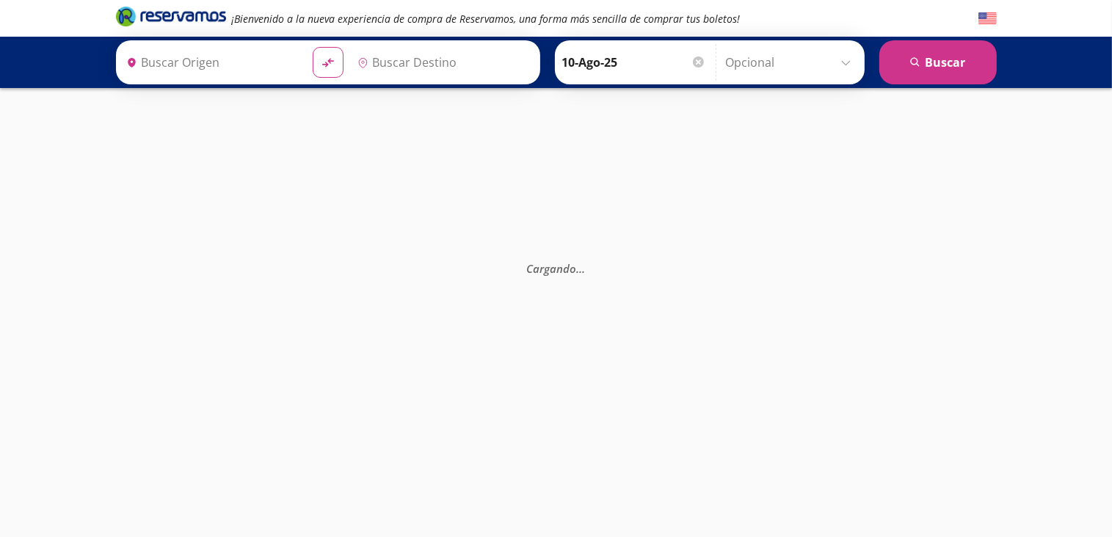
type input "[GEOGRAPHIC_DATA], [GEOGRAPHIC_DATA]"
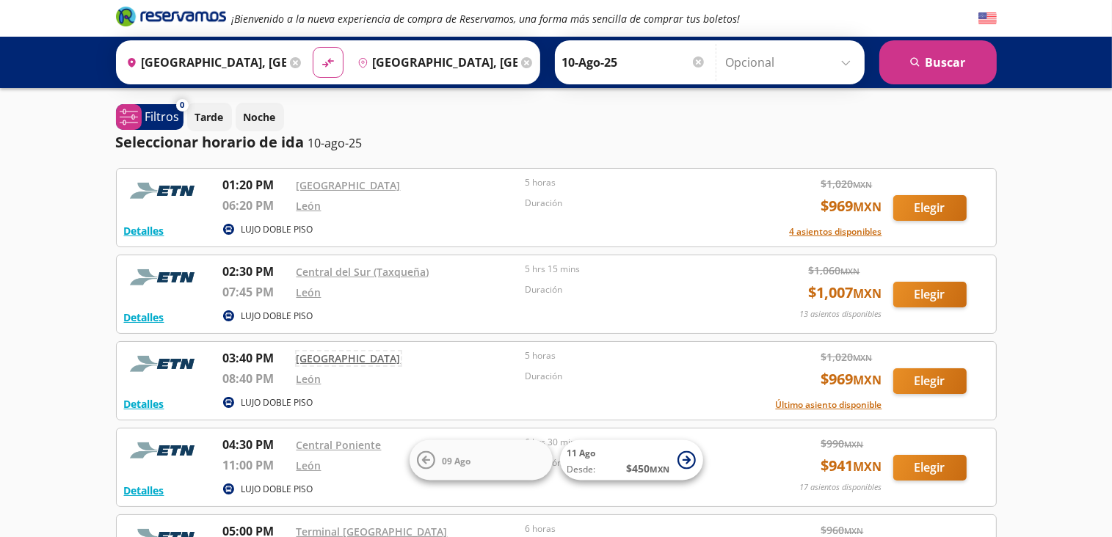
click at [326, 357] on link "[GEOGRAPHIC_DATA]" at bounding box center [348, 359] width 104 height 14
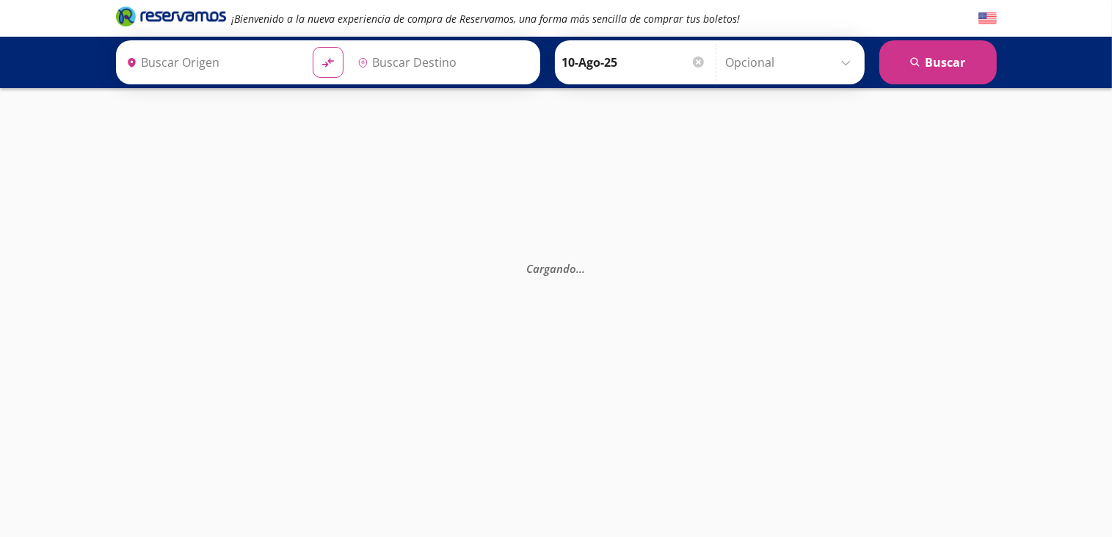
type input "[GEOGRAPHIC_DATA], [GEOGRAPHIC_DATA]"
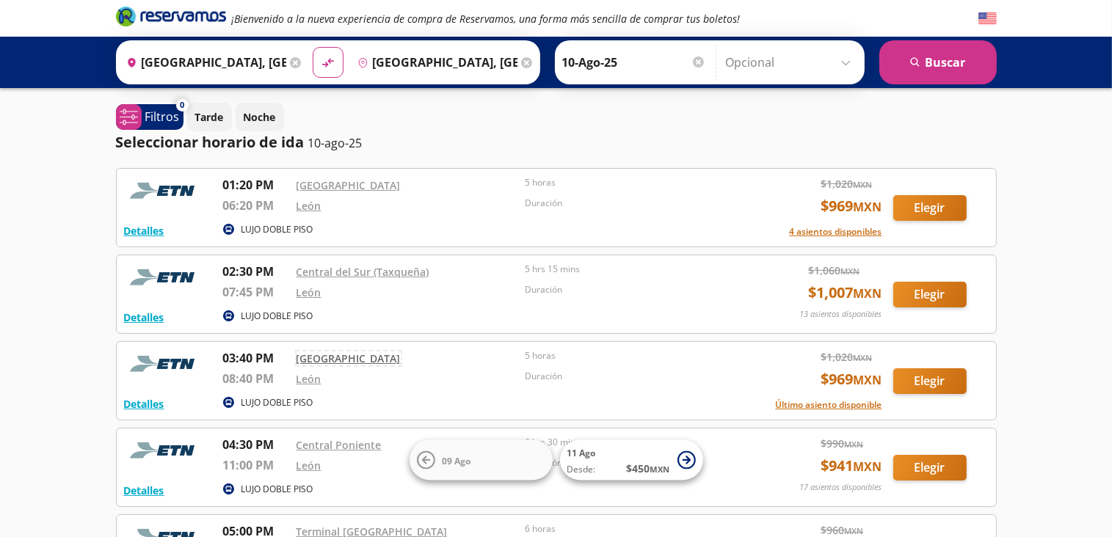
click at [355, 357] on link "[GEOGRAPHIC_DATA]" at bounding box center [348, 359] width 104 height 14
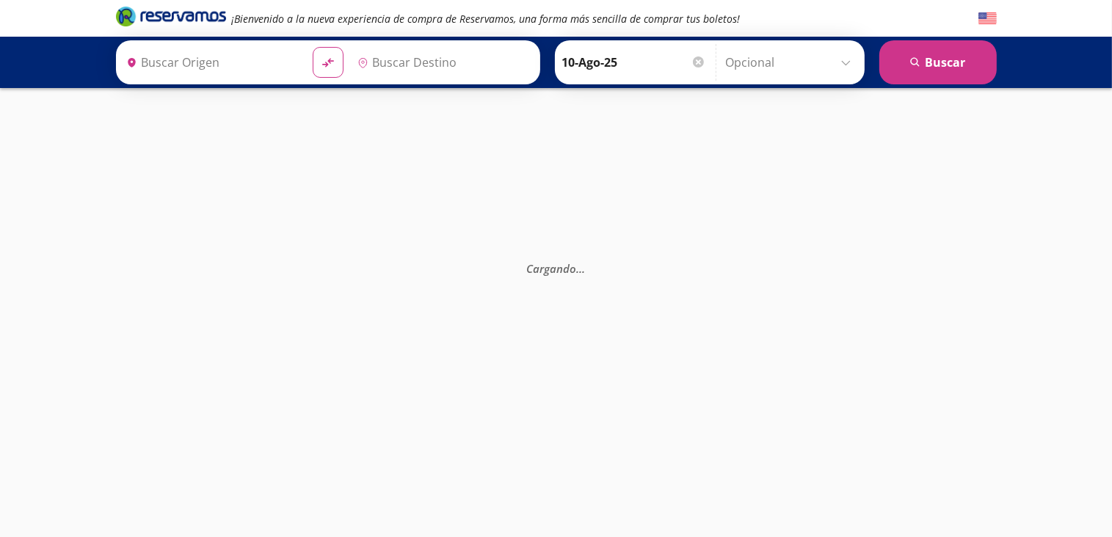
type input "[GEOGRAPHIC_DATA], [GEOGRAPHIC_DATA]"
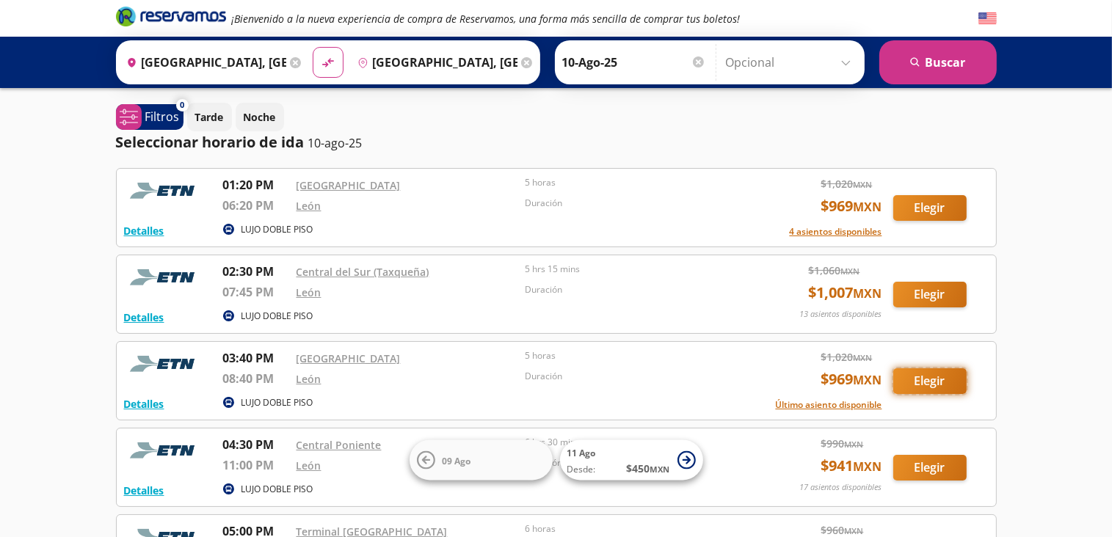
click at [928, 378] on button "Elegir" at bounding box center [929, 381] width 73 height 26
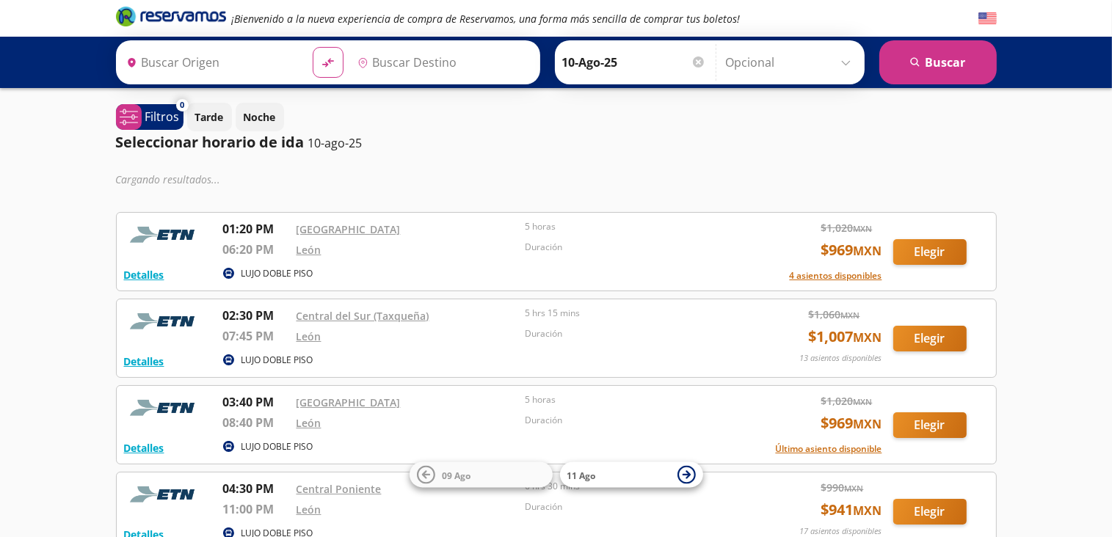
type input "[GEOGRAPHIC_DATA], [GEOGRAPHIC_DATA]"
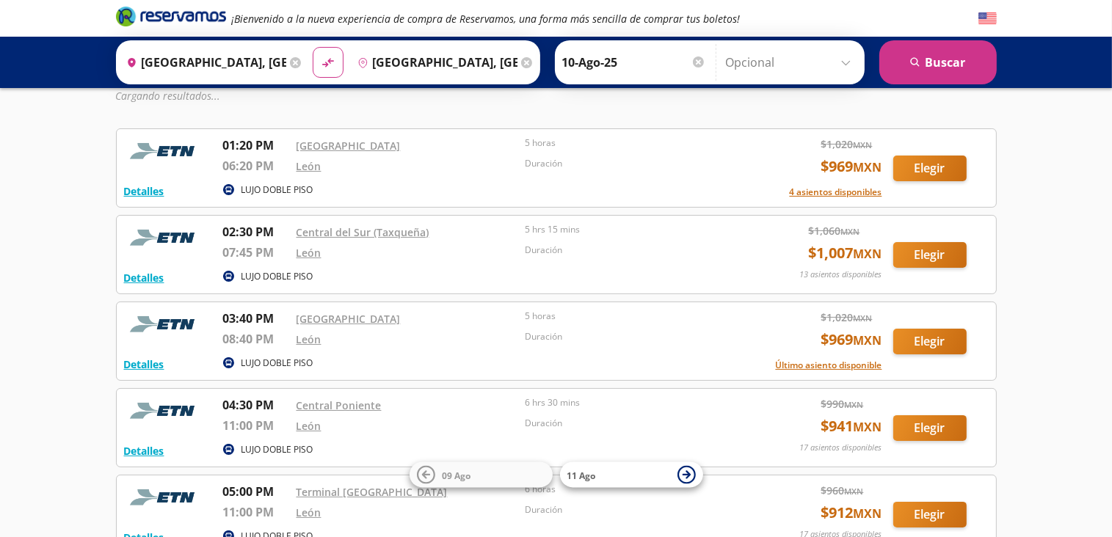
scroll to position [147, 0]
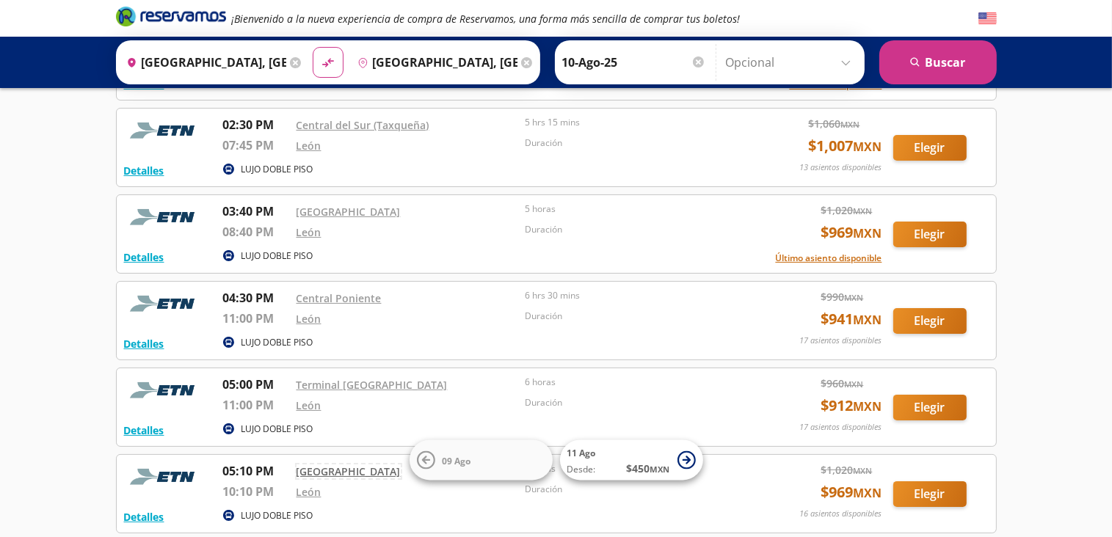
click at [313, 468] on link "[GEOGRAPHIC_DATA]" at bounding box center [348, 472] width 104 height 14
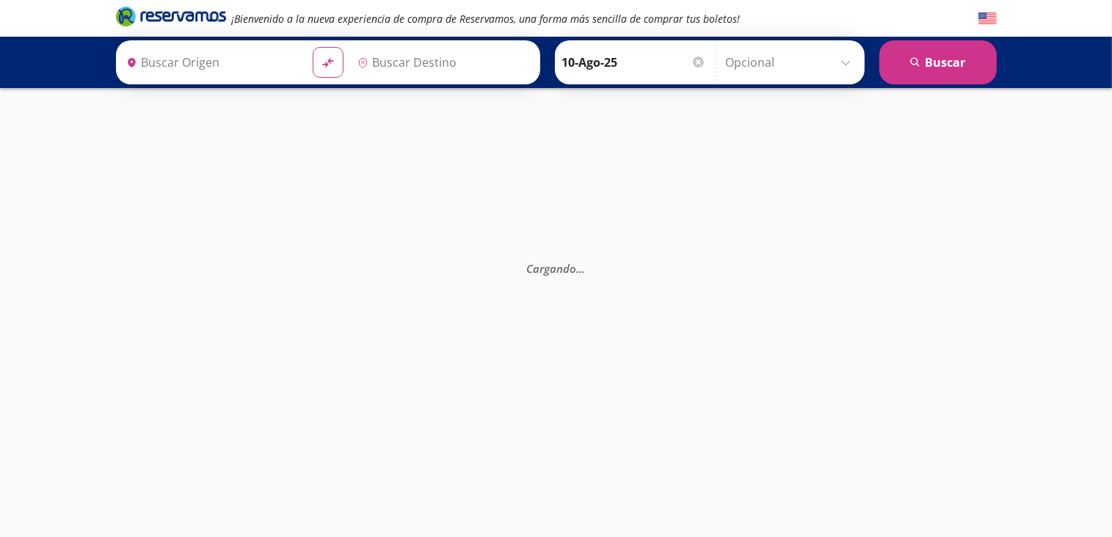
type input "[GEOGRAPHIC_DATA], [GEOGRAPHIC_DATA]"
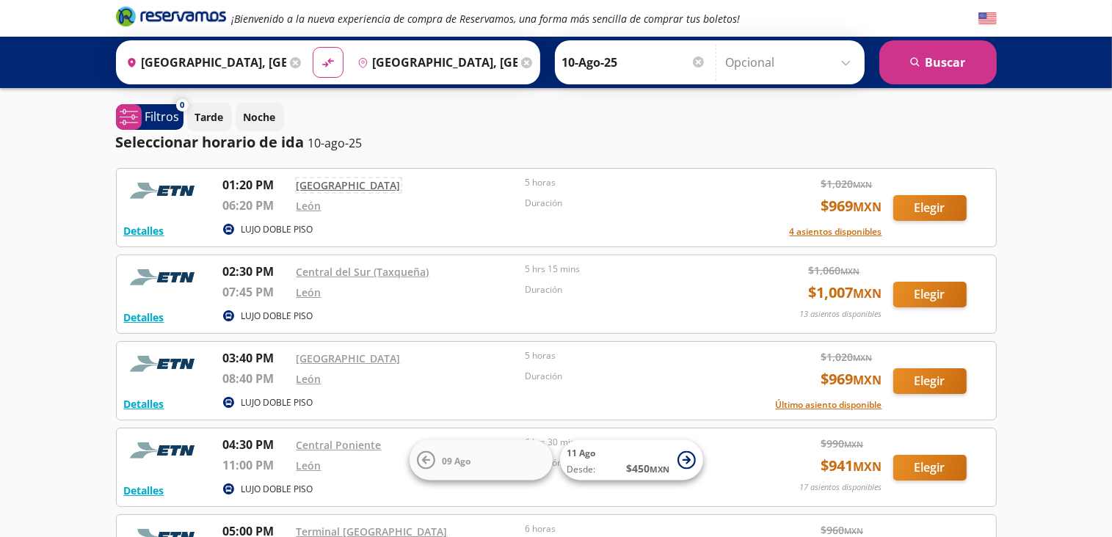
click at [343, 183] on link "[GEOGRAPHIC_DATA]" at bounding box center [348, 185] width 104 height 14
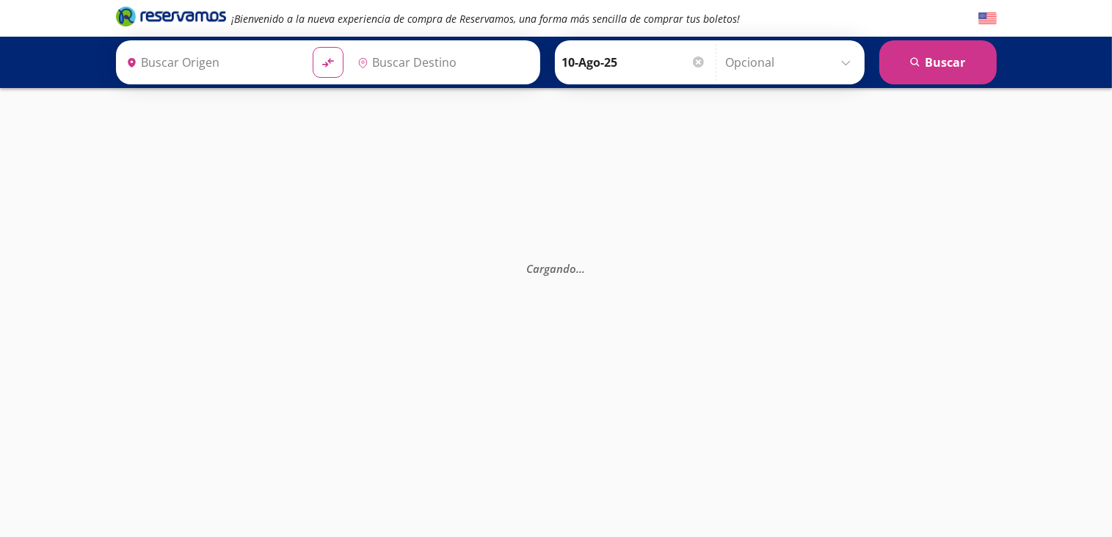
type input "[GEOGRAPHIC_DATA], [GEOGRAPHIC_DATA]"
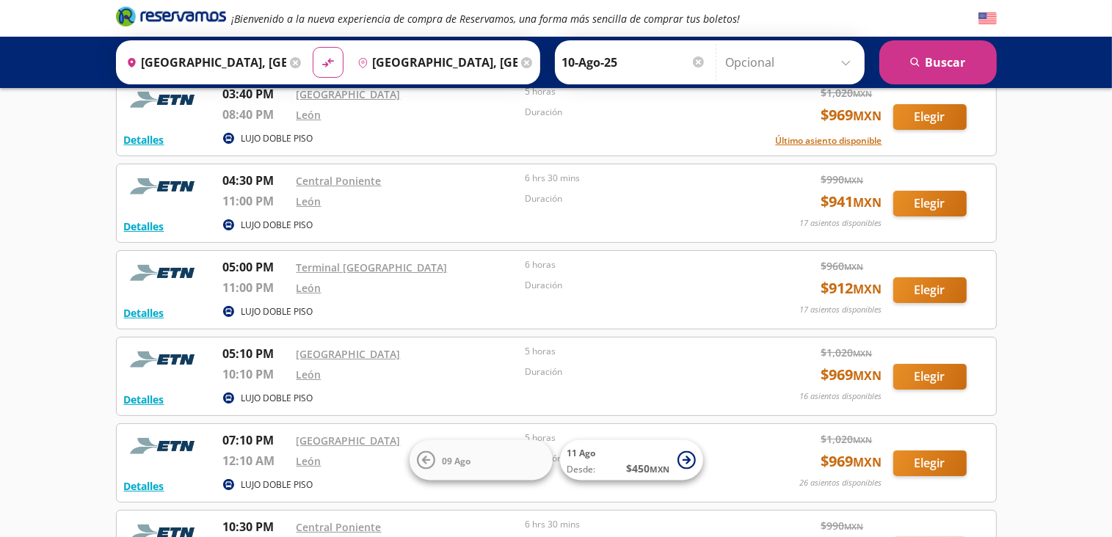
scroll to position [220, 0]
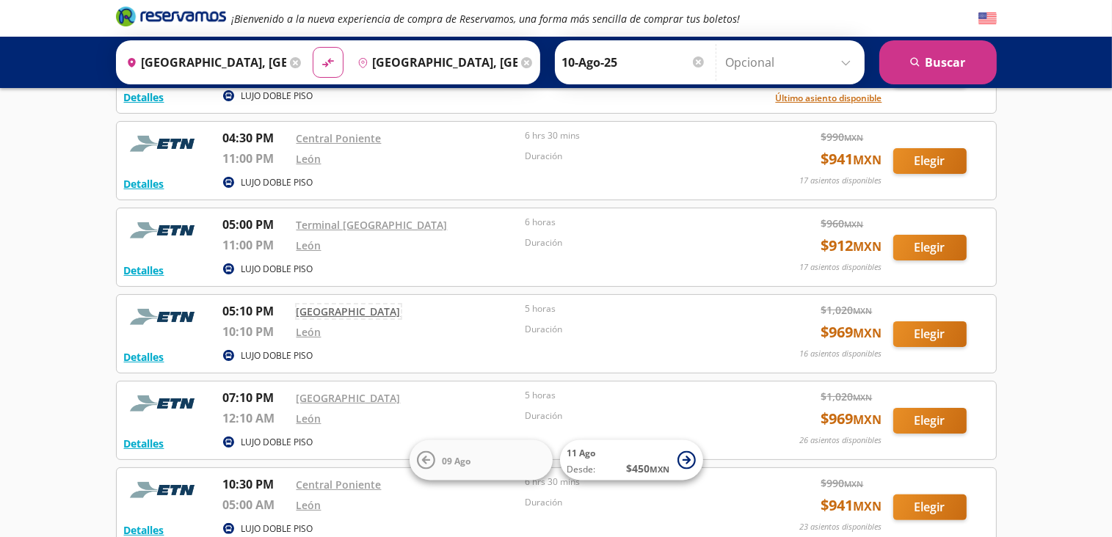
click at [351, 305] on link "[GEOGRAPHIC_DATA]" at bounding box center [348, 312] width 104 height 14
click at [917, 332] on button "Elegir" at bounding box center [929, 334] width 73 height 26
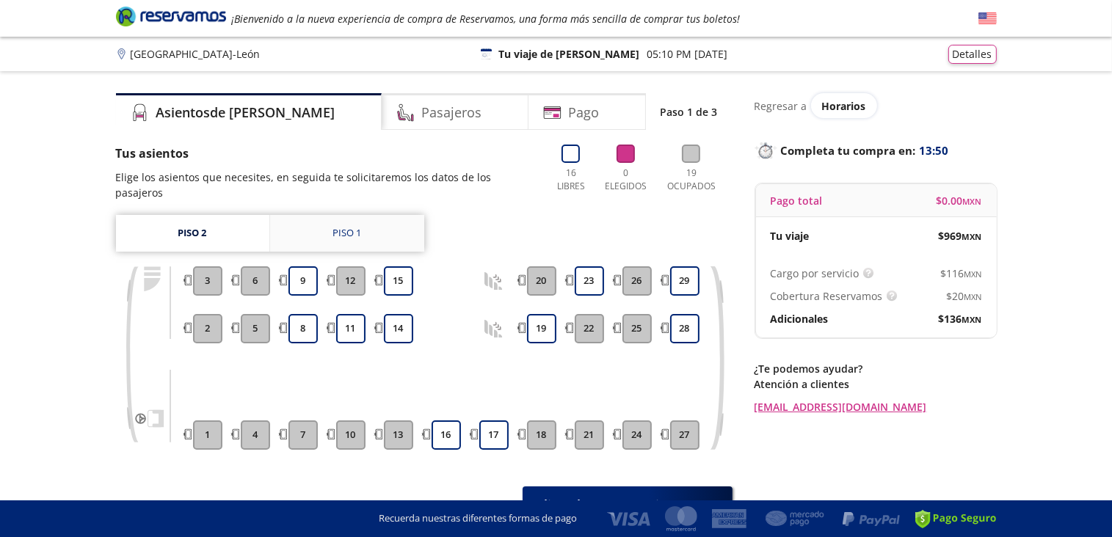
click at [352, 226] on div "Piso 1" at bounding box center [346, 233] width 29 height 15
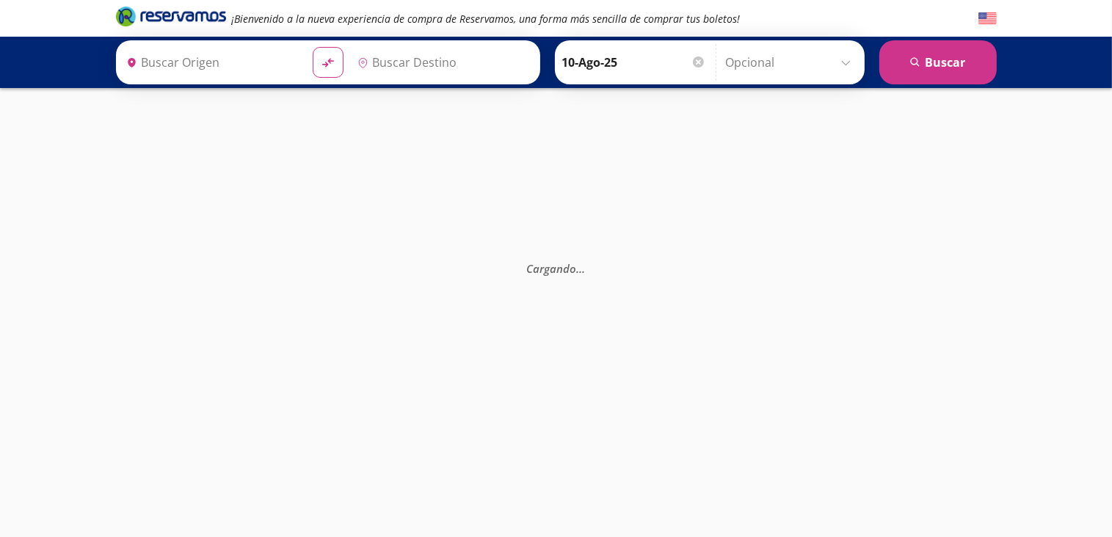
type input "[GEOGRAPHIC_DATA], [GEOGRAPHIC_DATA]"
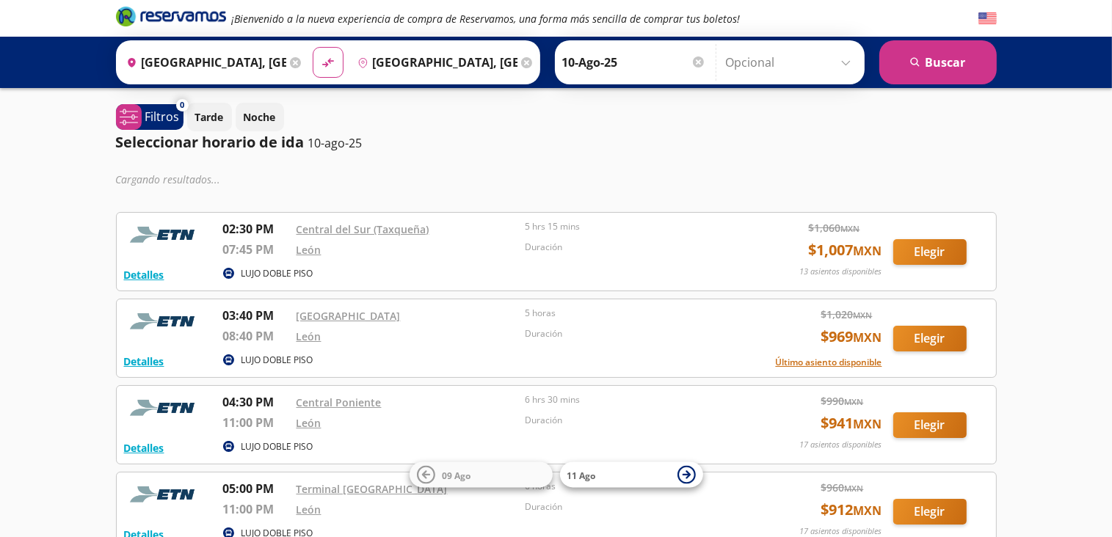
click at [327, 352] on div "LUJO DOBLE PISO" at bounding box center [484, 361] width 523 height 18
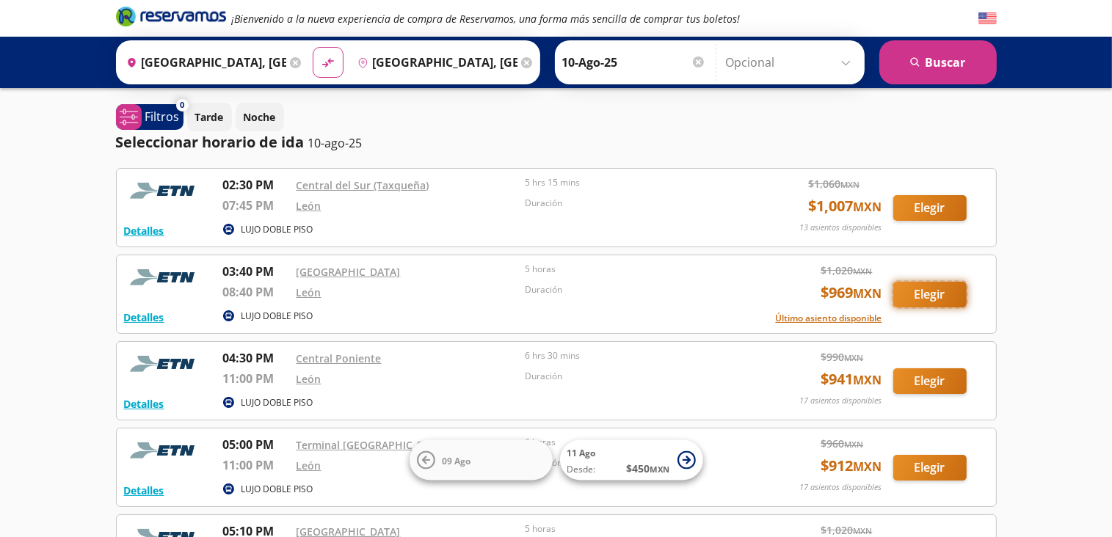
click at [906, 293] on button "Elegir" at bounding box center [929, 295] width 73 height 26
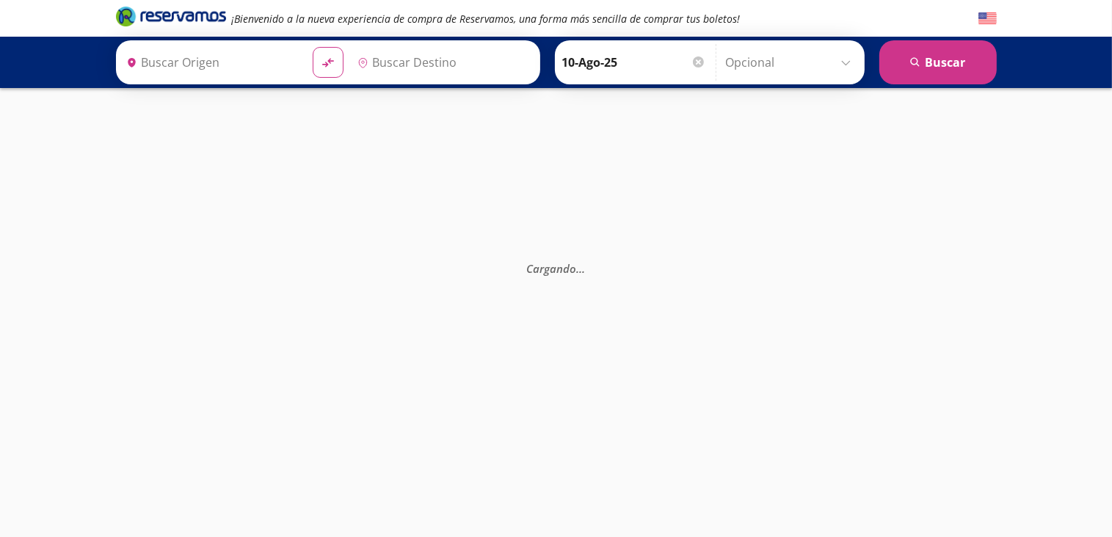
type input "[GEOGRAPHIC_DATA], [GEOGRAPHIC_DATA]"
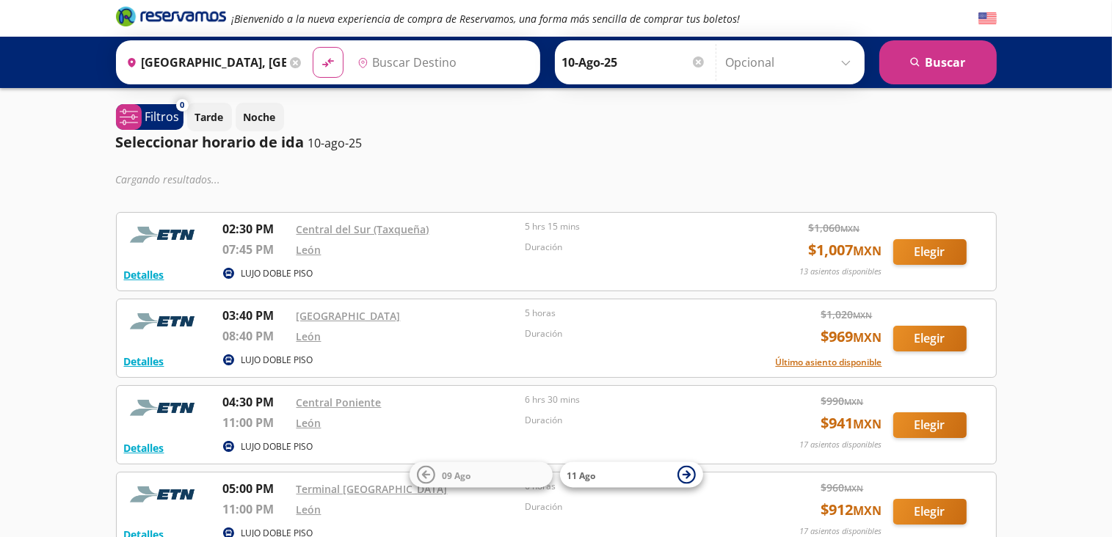
type input "[GEOGRAPHIC_DATA], [GEOGRAPHIC_DATA]"
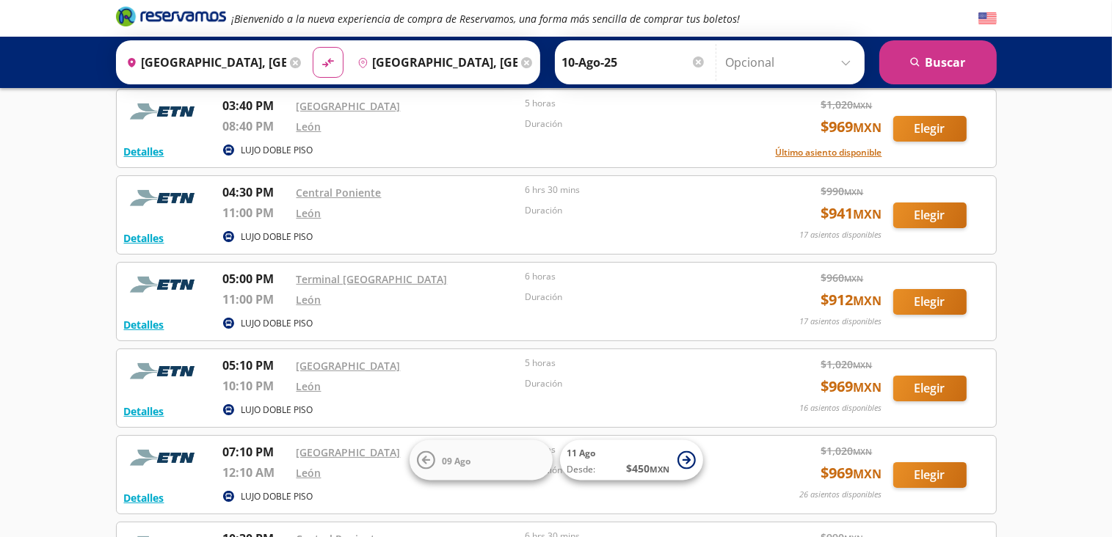
scroll to position [220, 0]
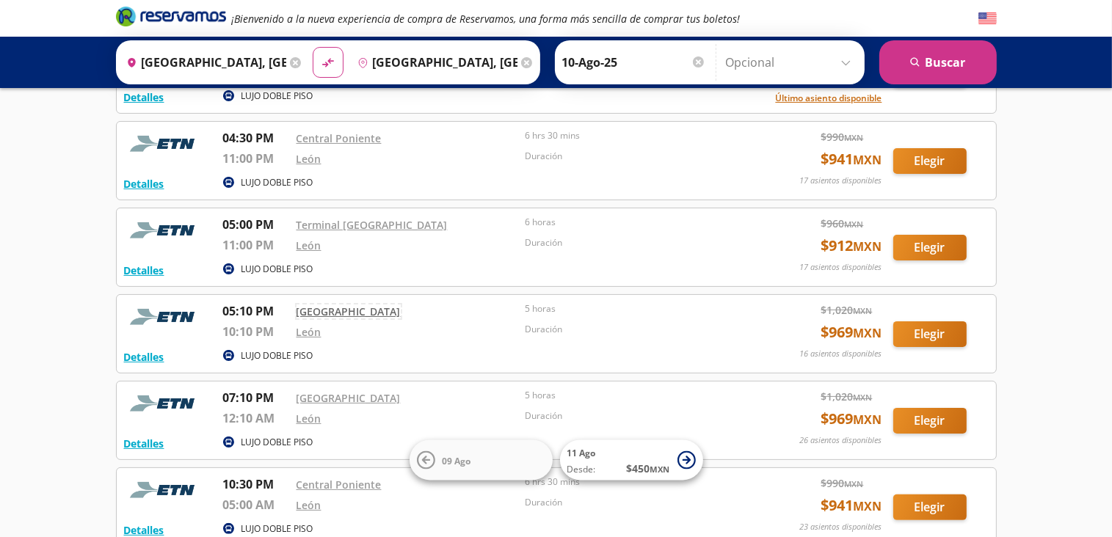
click at [334, 306] on link "[GEOGRAPHIC_DATA]" at bounding box center [348, 312] width 104 height 14
click at [920, 328] on button "Elegir" at bounding box center [929, 334] width 73 height 26
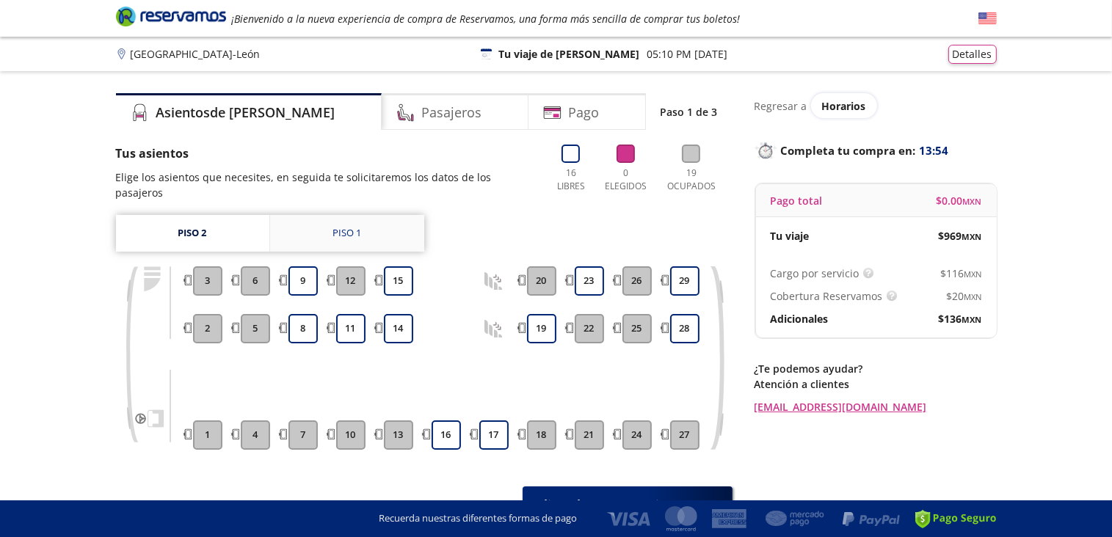
click at [352, 226] on div "Piso 1" at bounding box center [346, 233] width 29 height 15
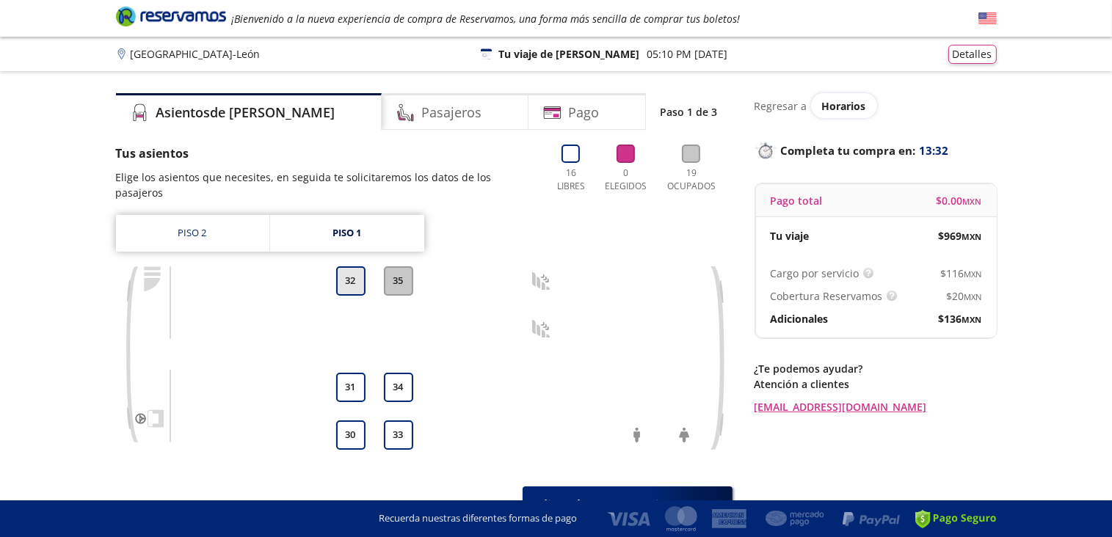
click at [352, 266] on button "32" at bounding box center [350, 280] width 29 height 29
click at [714, 498] on icon at bounding box center [718, 503] width 11 height 11
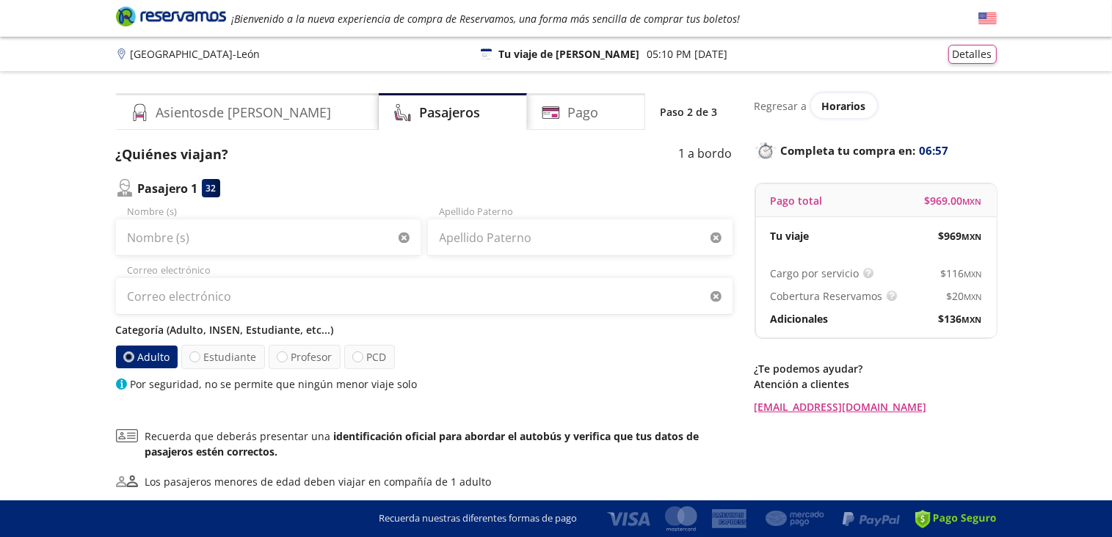
click at [680, 393] on div "¿Quiénes viajan? 1 a bordo Pasajero 1 32 Nombre (s) Apellido Paterno Correo ele…" at bounding box center [424, 354] width 616 height 418
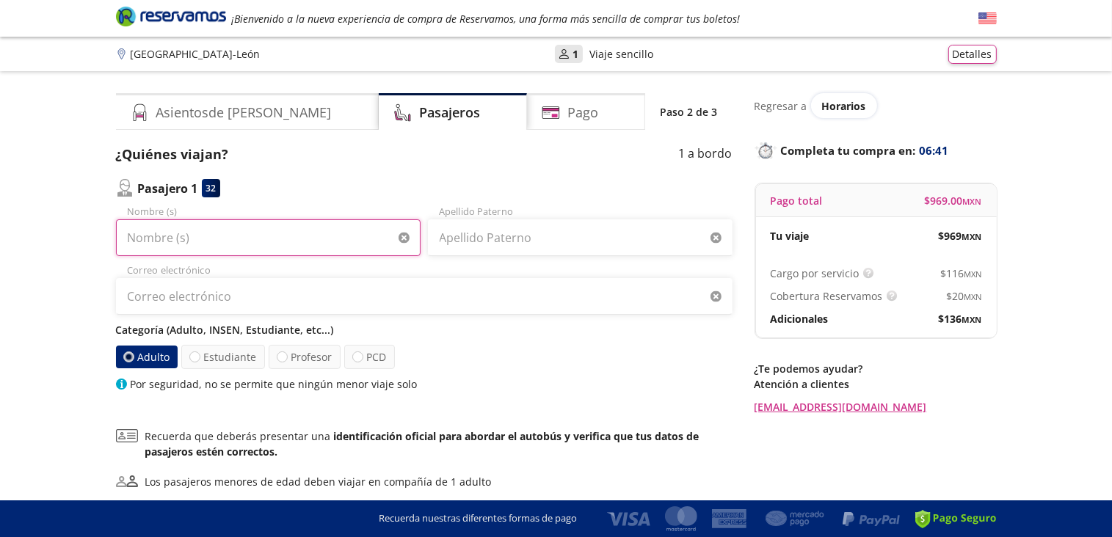
drag, startPoint x: 126, startPoint y: 236, endPoint x: 147, endPoint y: 241, distance: 21.2
click at [126, 236] on input "Nombre (s)" at bounding box center [268, 237] width 305 height 37
click at [134, 241] on input "[PERSON_NAME]" at bounding box center [268, 237] width 305 height 37
click at [326, 239] on input "[PERSON_NAME]" at bounding box center [268, 237] width 305 height 37
type input "[PERSON_NAME]"
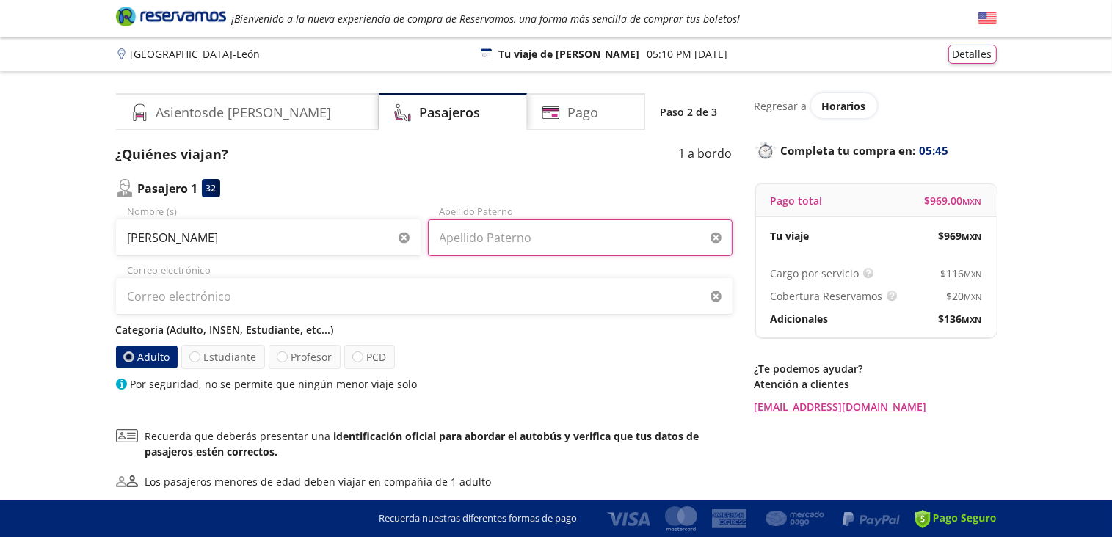
drag, startPoint x: 446, startPoint y: 231, endPoint x: 444, endPoint y: 245, distance: 14.1
click at [446, 241] on input "Apellido Paterno" at bounding box center [580, 237] width 305 height 37
type input "Aspe"
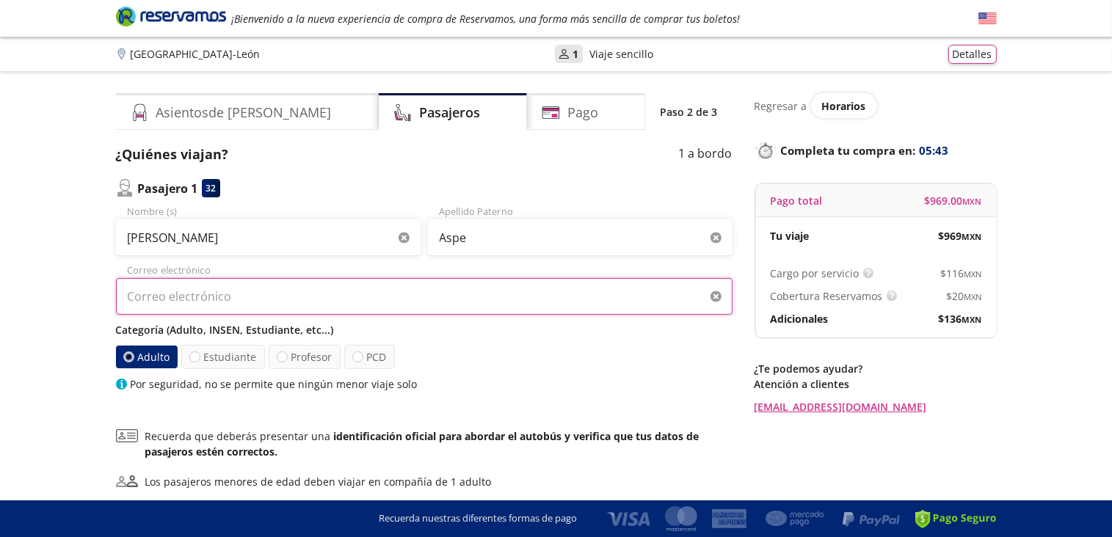
type input "[PERSON_NAME][EMAIL_ADDRESS][DOMAIN_NAME]"
click at [148, 357] on label "Adulto" at bounding box center [146, 357] width 63 height 23
click at [133, 357] on input "Adulto" at bounding box center [128, 357] width 10 height 10
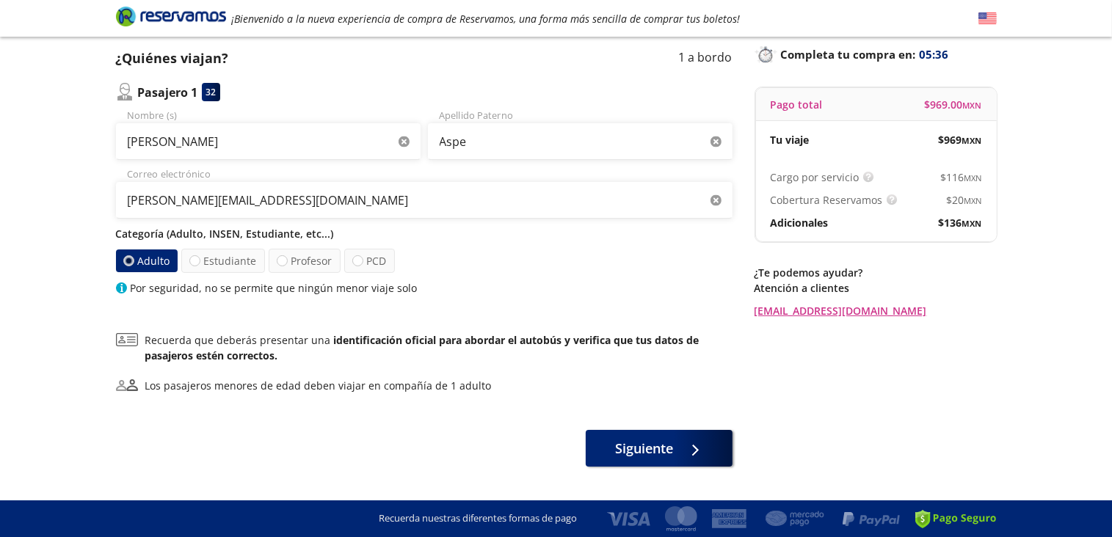
scroll to position [128, 0]
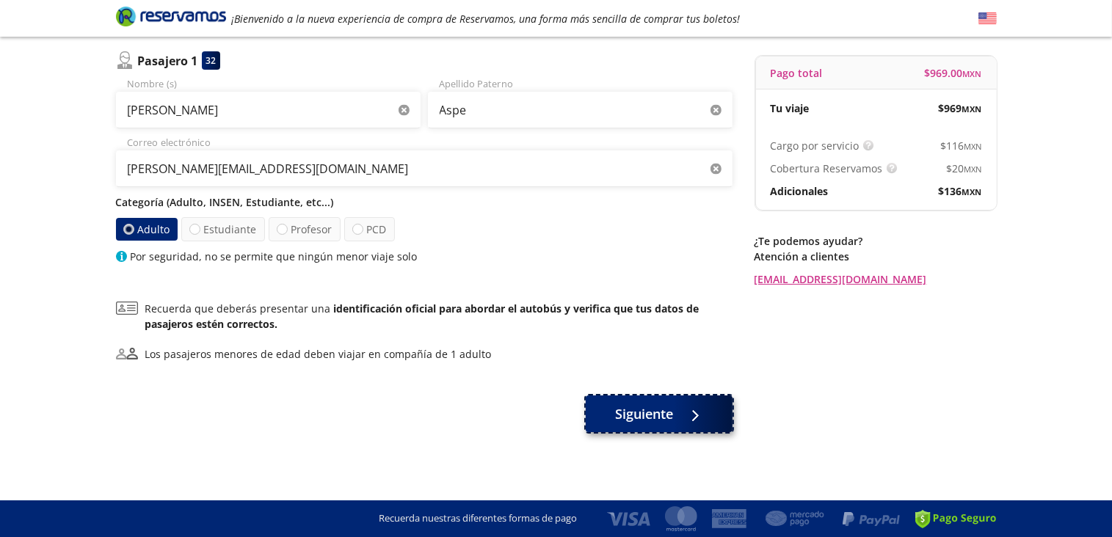
click at [644, 415] on span "Siguiente" at bounding box center [644, 414] width 58 height 20
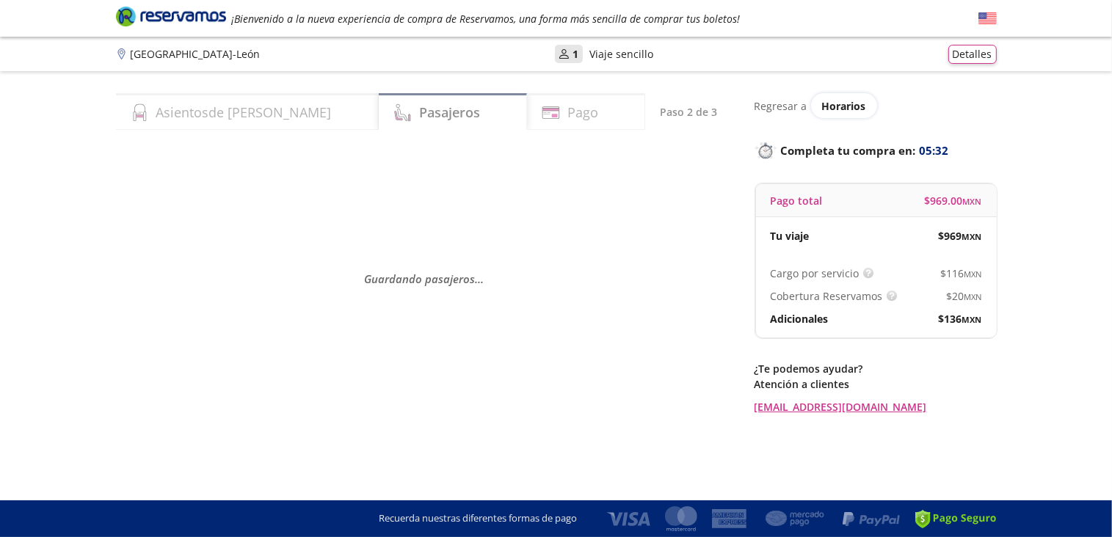
scroll to position [0, 0]
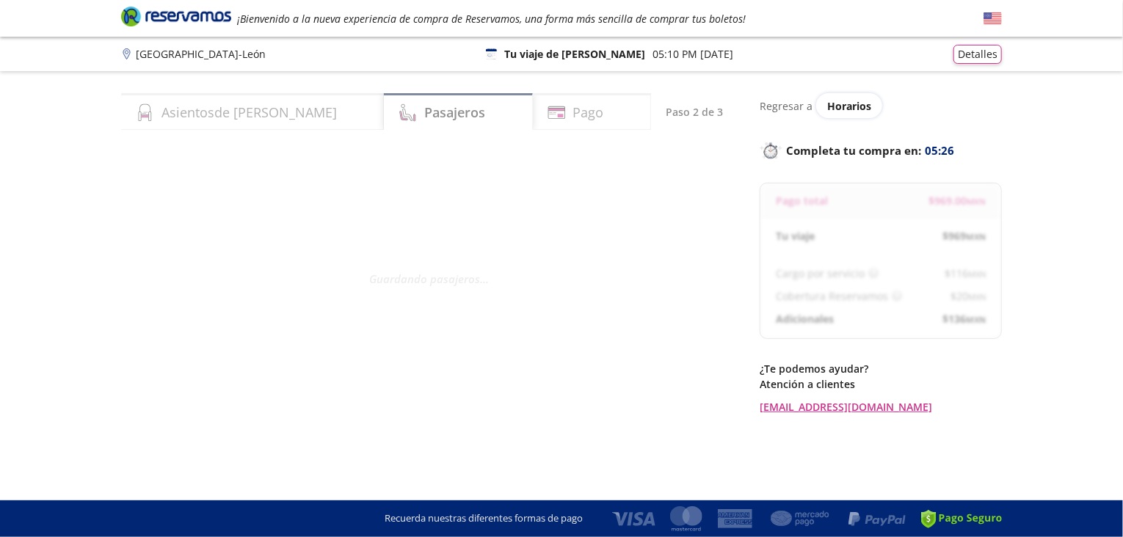
select select "MX"
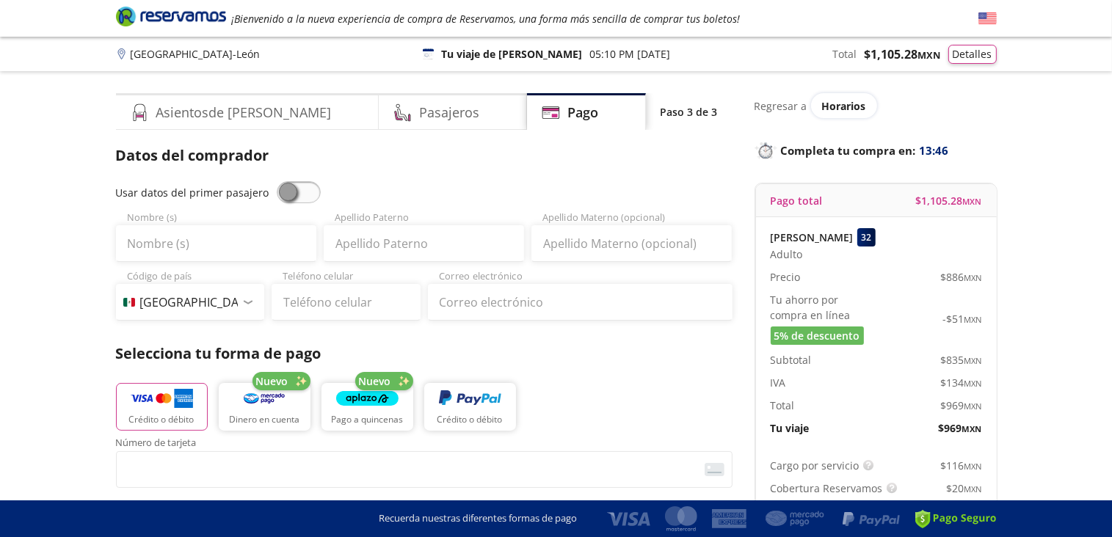
click at [180, 217] on div "Nombre (s)" at bounding box center [216, 236] width 200 height 51
click at [191, 246] on input "Nombre (s)" at bounding box center [216, 243] width 200 height 37
type input "[PERSON_NAME]"
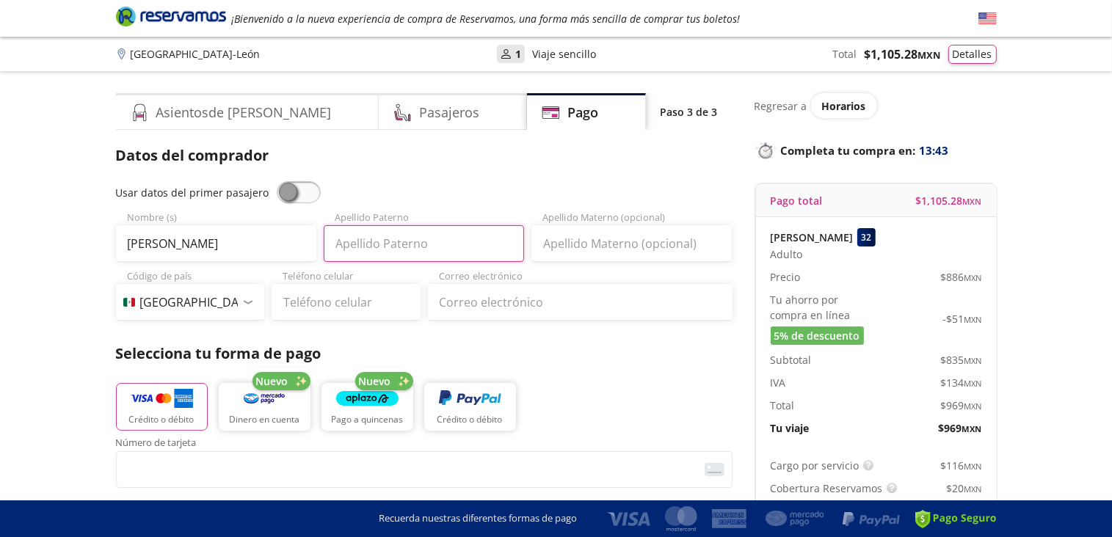
type input "Aspe"
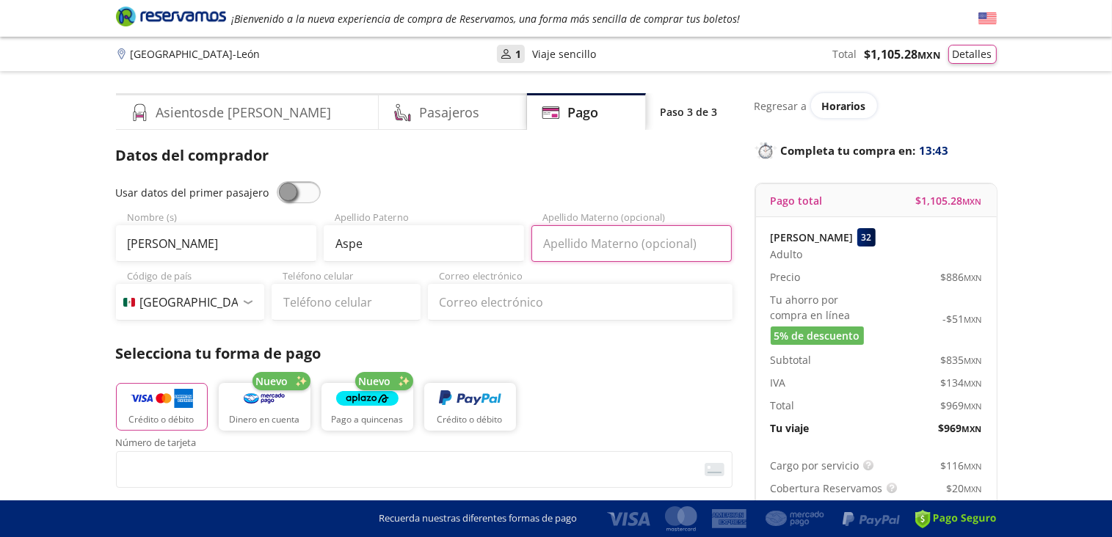
type input "Aspe"
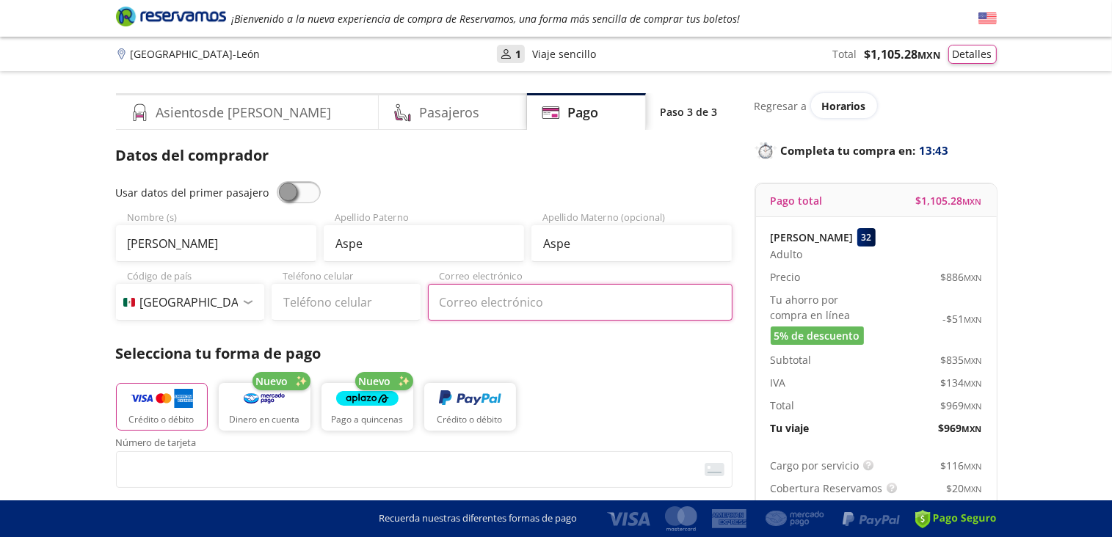
type input "[PERSON_NAME][EMAIL_ADDRESS][DOMAIN_NAME]"
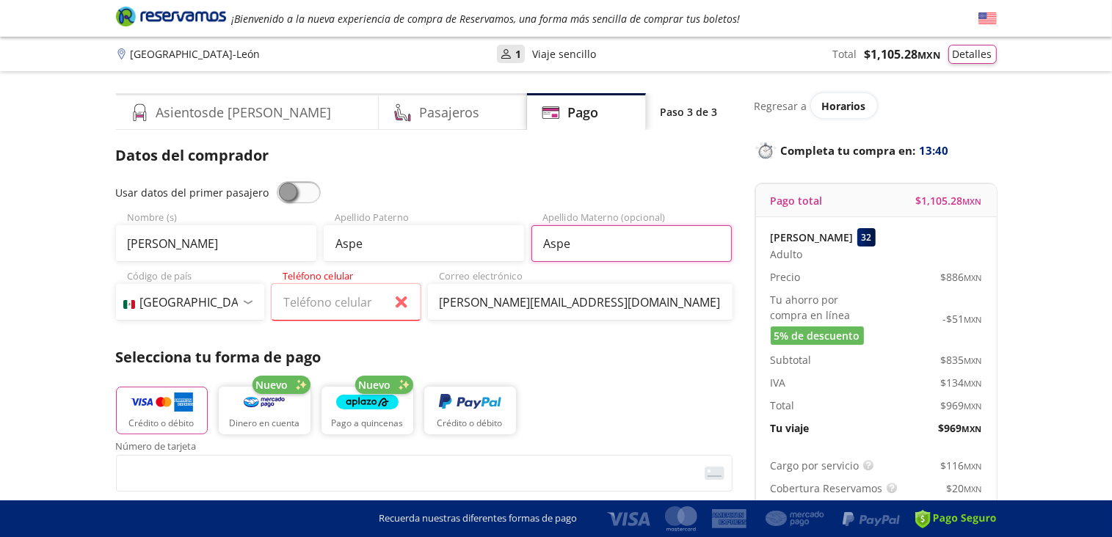
click at [572, 247] on input "Aspe" at bounding box center [631, 243] width 200 height 37
type input "A"
type input "Montes de Oca"
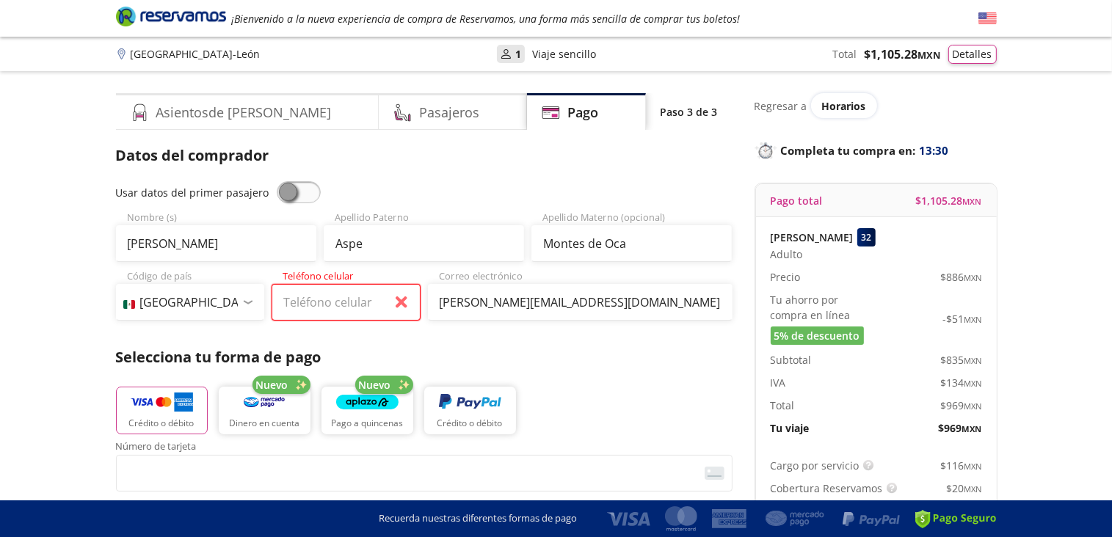
click at [286, 300] on input "Teléfono celular" at bounding box center [346, 302] width 149 height 37
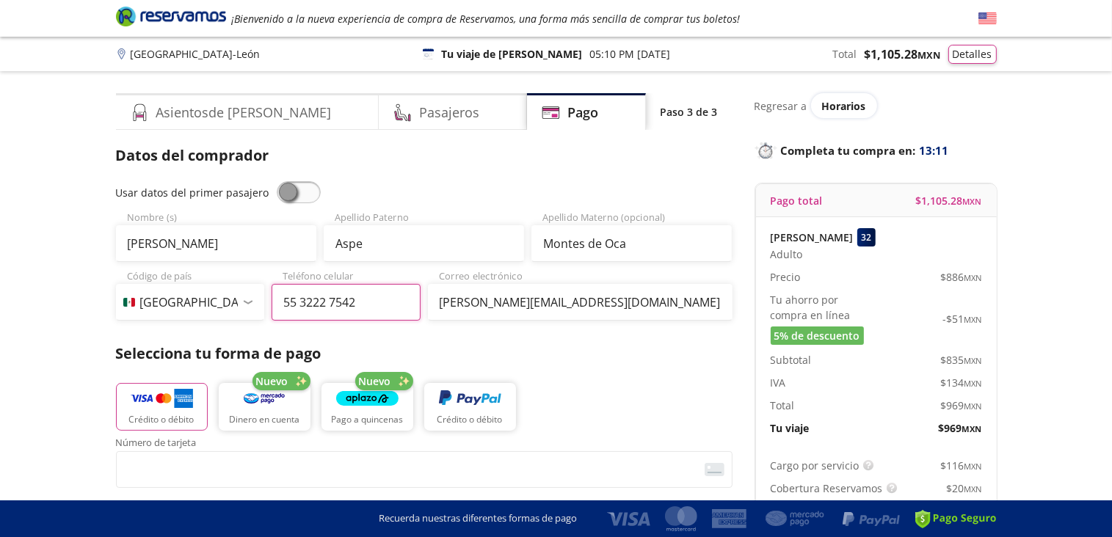
type input "55 3222 7542"
click at [180, 400] on img "button" at bounding box center [162, 399] width 62 height 22
click at [188, 398] on img "button" at bounding box center [162, 399] width 62 height 22
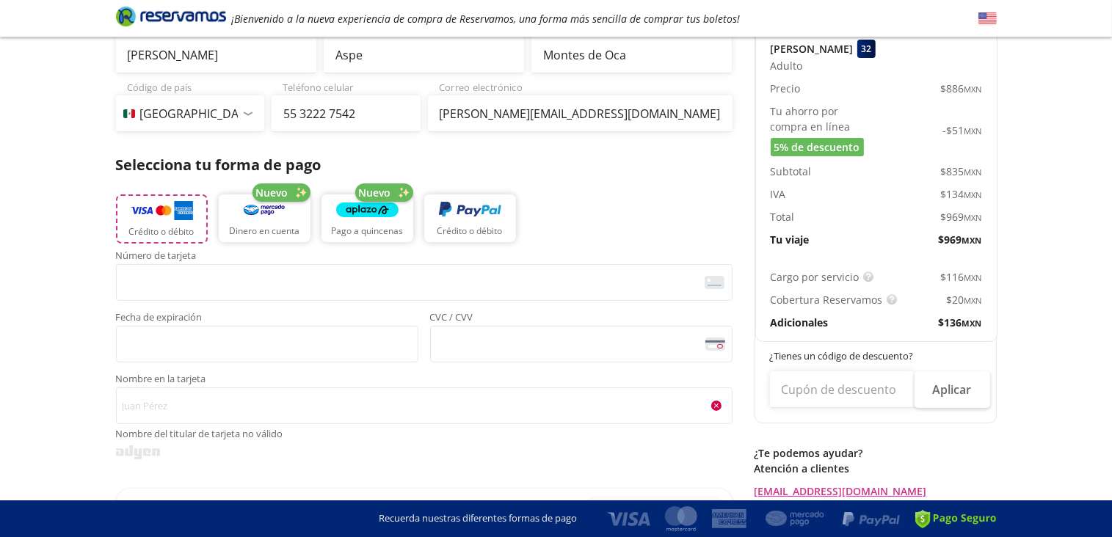
scroll to position [220, 0]
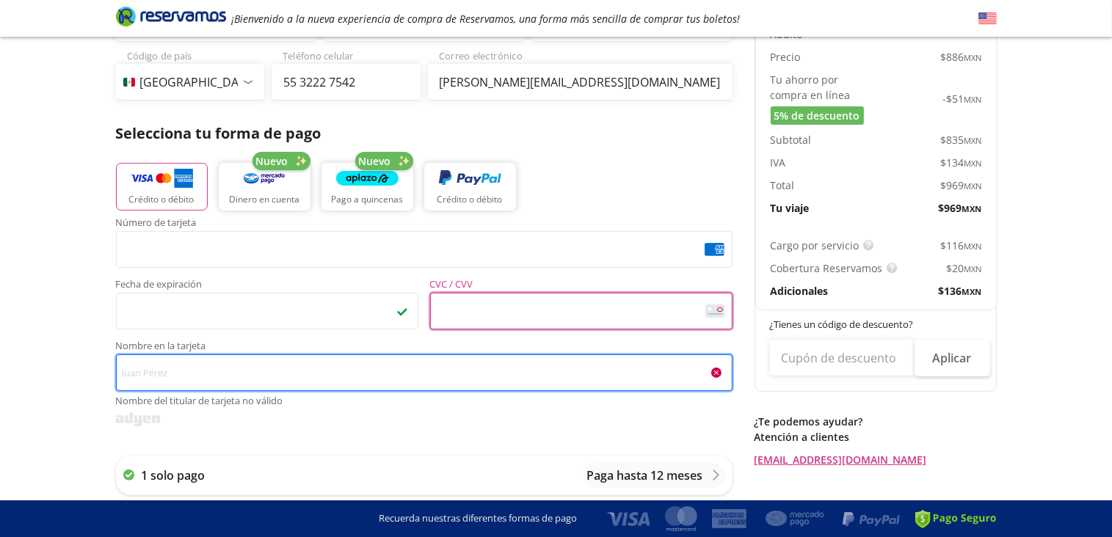
click at [124, 372] on div "Servicios adicionales ¿Tienes un código de descuento? Aplicar Datos del comprad…" at bounding box center [424, 402] width 616 height 957
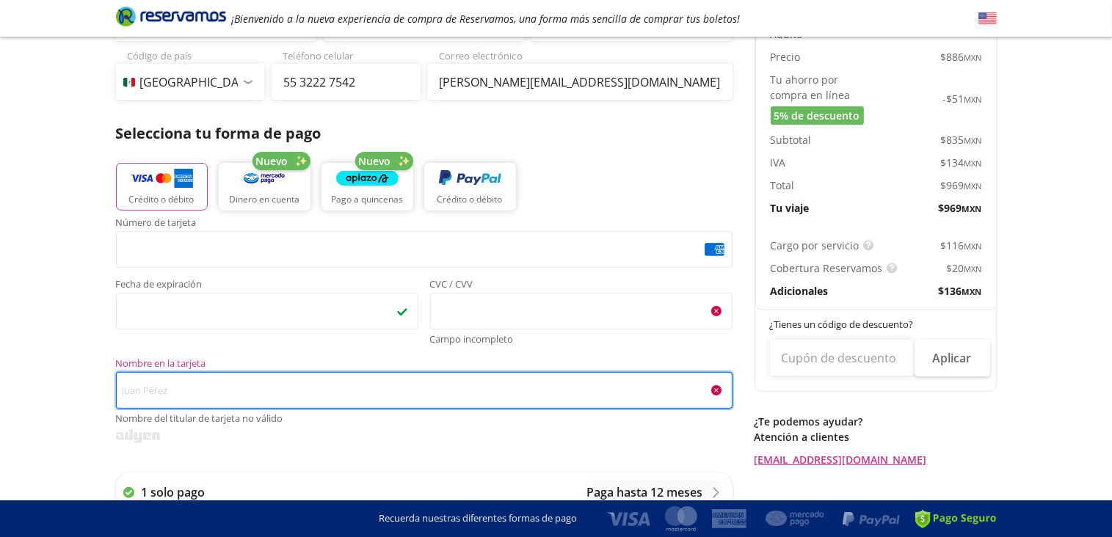
scroll to position [719, 0]
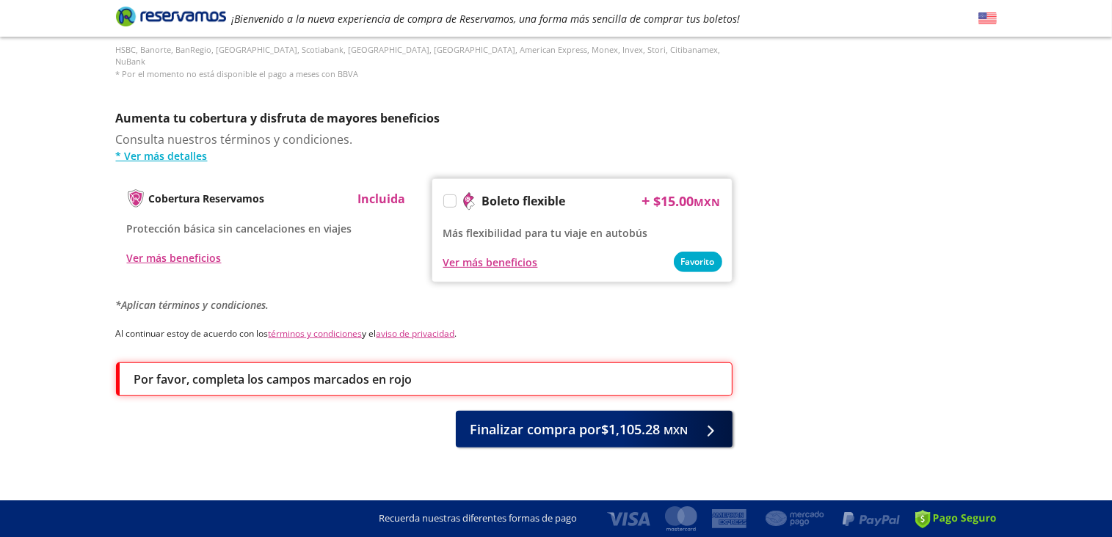
click at [261, 411] on div "Finalizar compra por $1,105.28 MXN" at bounding box center [424, 429] width 616 height 37
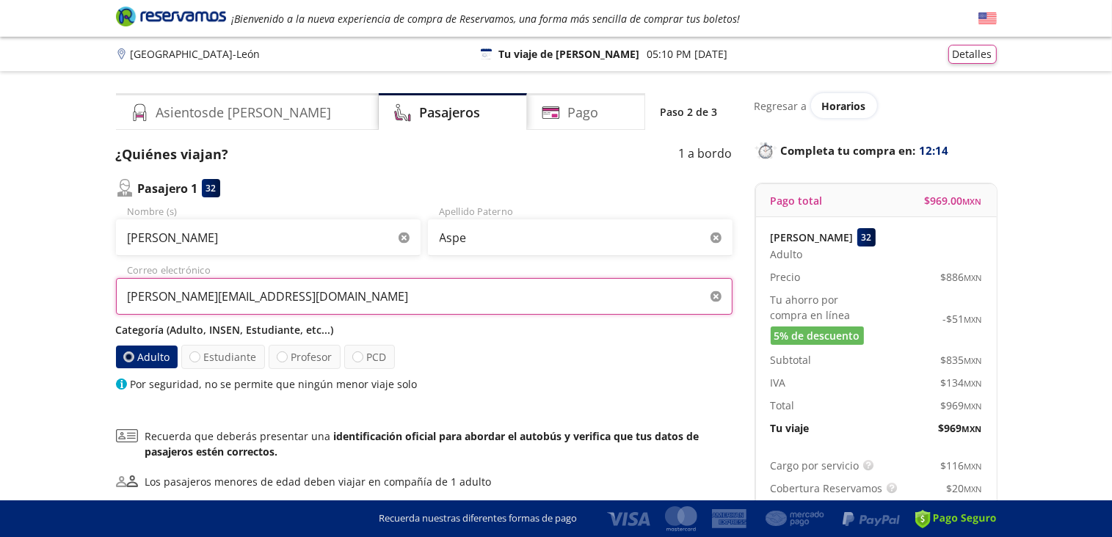
click at [208, 297] on input "[PERSON_NAME][EMAIL_ADDRESS][DOMAIN_NAME]" at bounding box center [424, 296] width 616 height 37
click at [161, 363] on label "Adulto" at bounding box center [146, 357] width 63 height 23
click at [133, 362] on input "Adulto" at bounding box center [128, 357] width 10 height 10
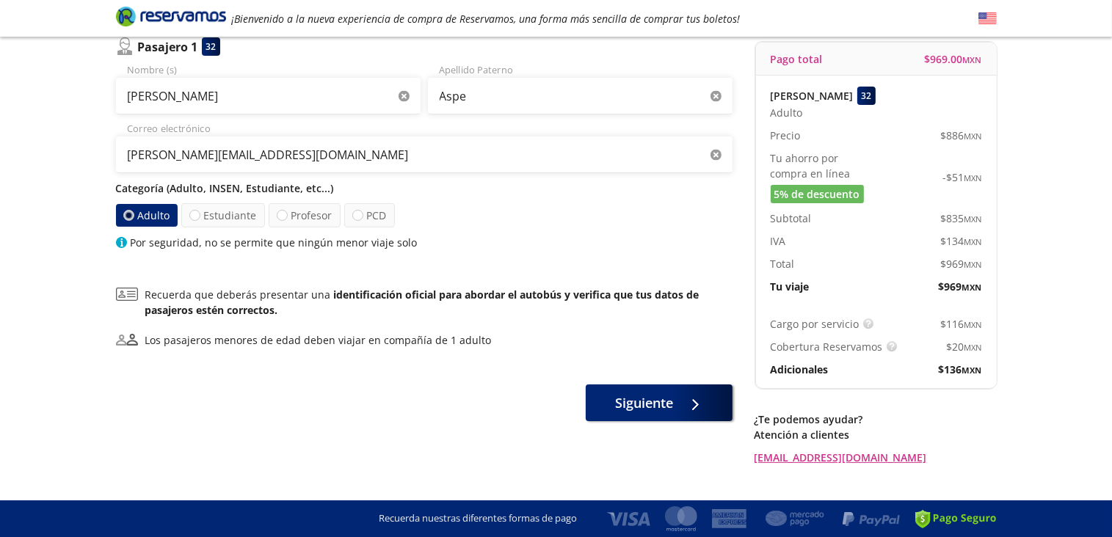
scroll to position [172, 0]
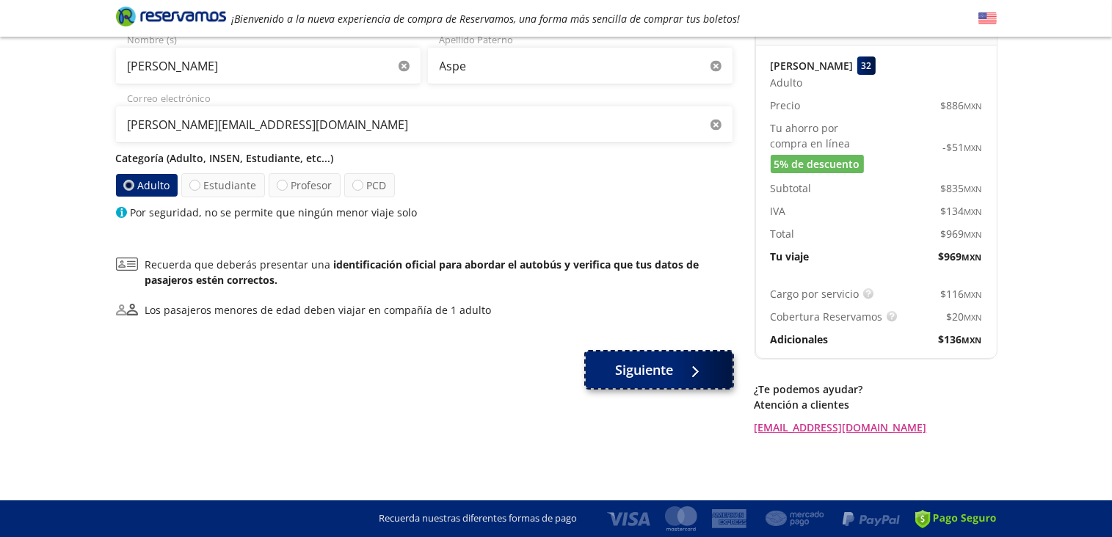
click at [648, 370] on span "Siguiente" at bounding box center [644, 370] width 58 height 20
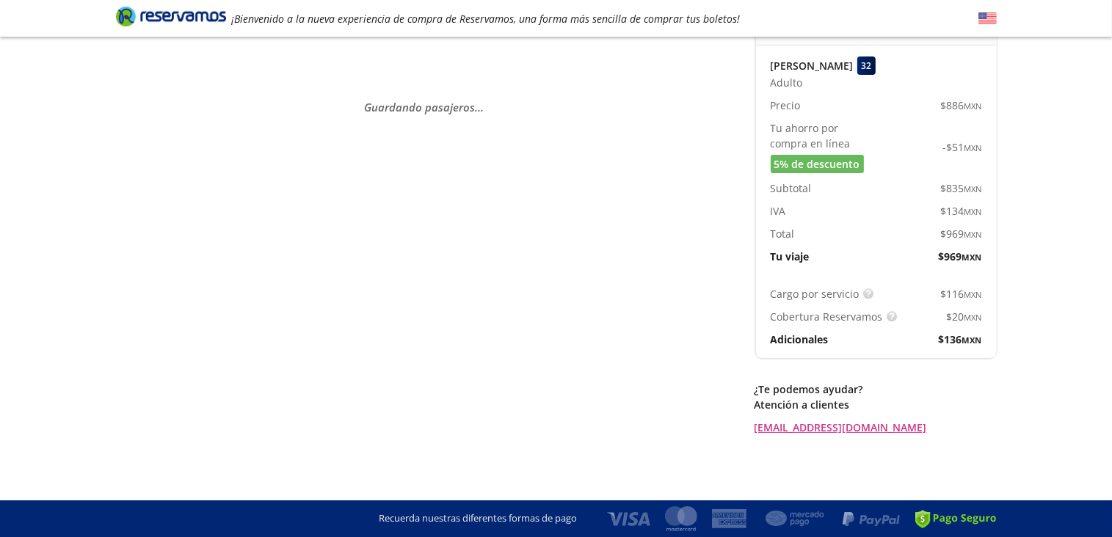
scroll to position [0, 0]
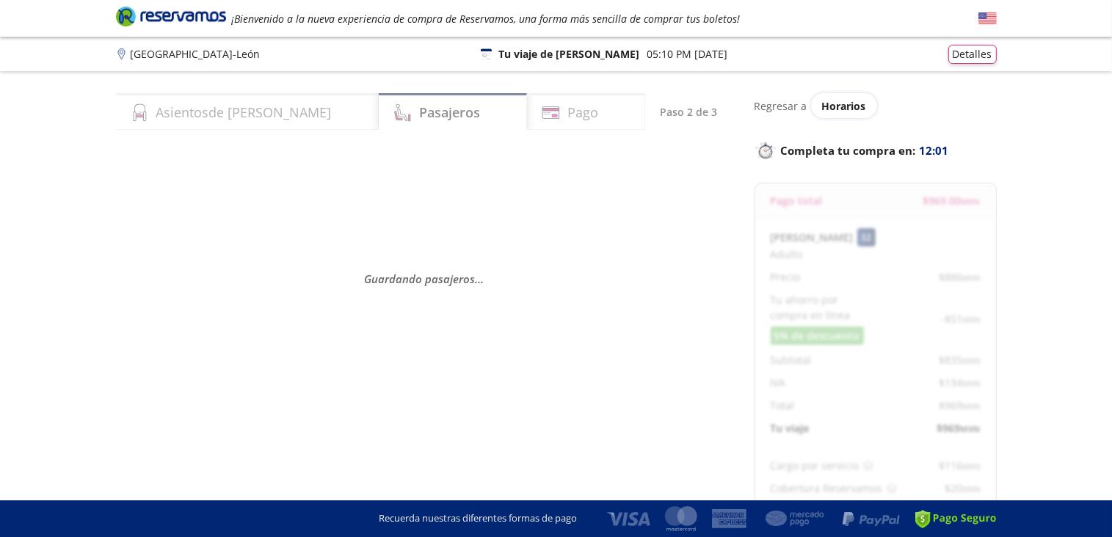
select select "MX"
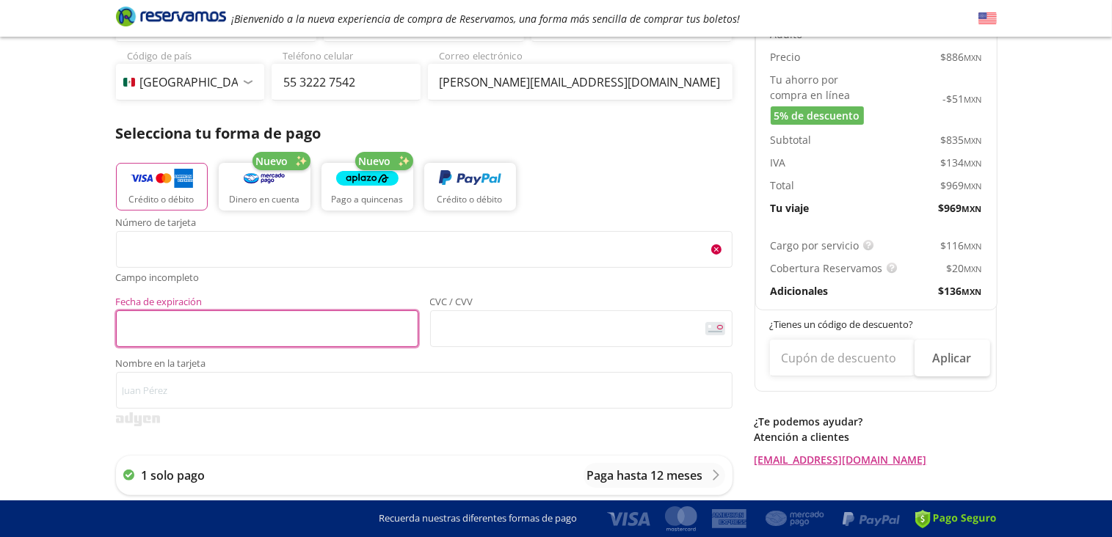
scroll to position [702, 0]
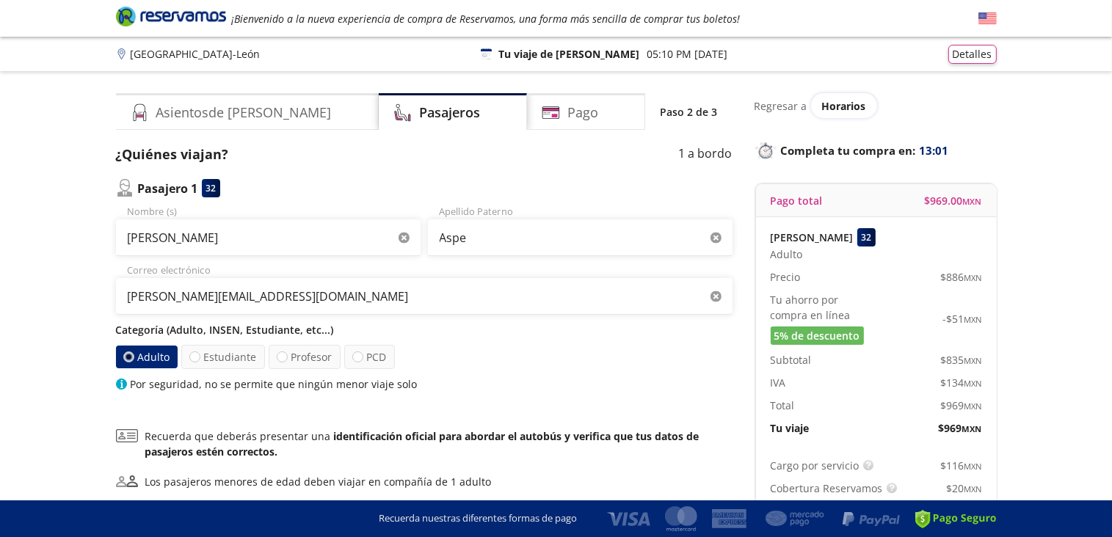
click at [237, 422] on div "¿Quiénes viajan? 1 a bordo Pasajero 1 32 [PERSON_NAME] Nombre (s) Aspe Apellido…" at bounding box center [424, 354] width 616 height 418
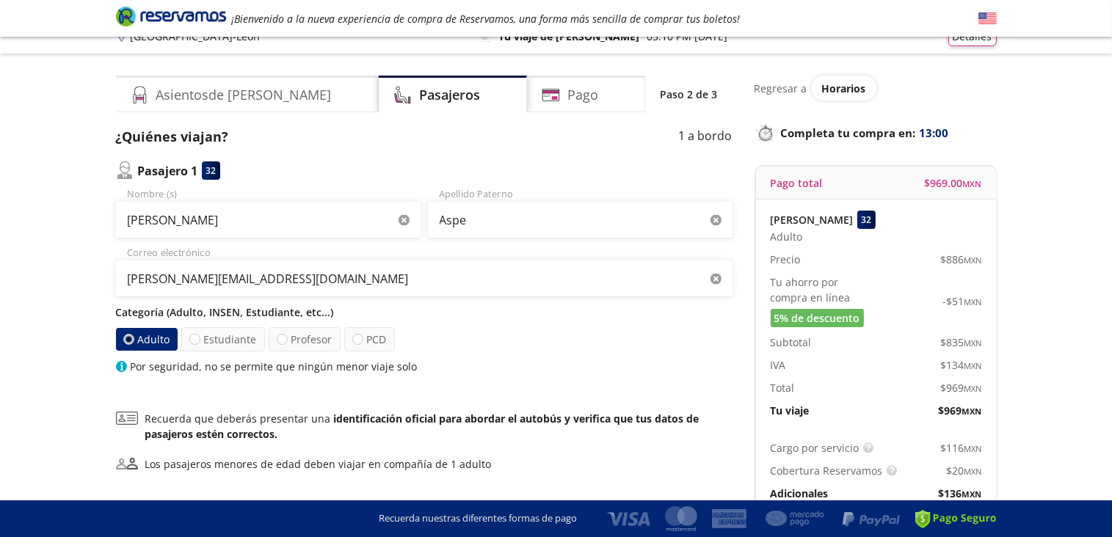
scroll to position [172, 0]
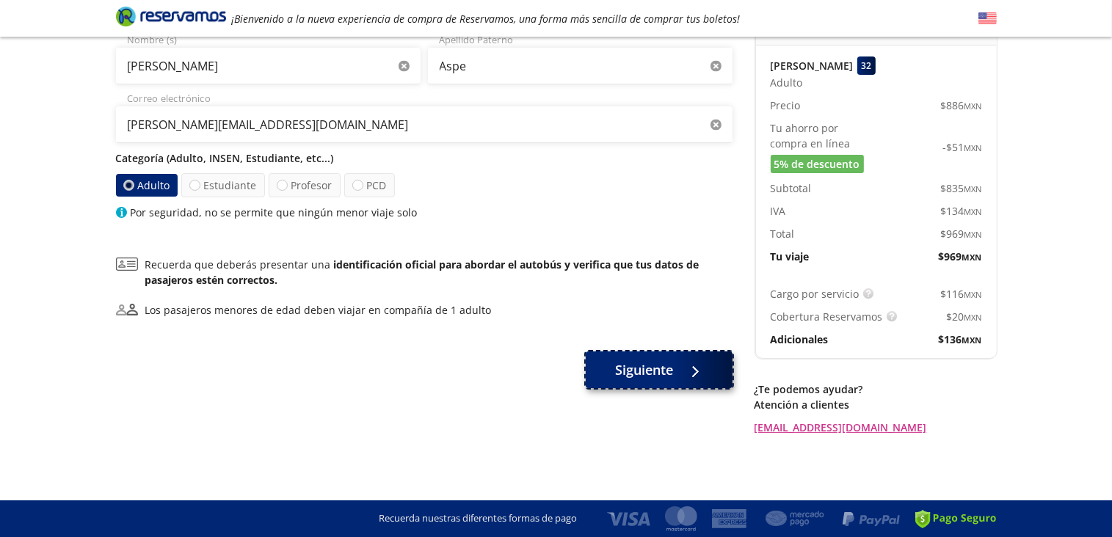
click at [646, 375] on span "Siguiente" at bounding box center [644, 370] width 58 height 20
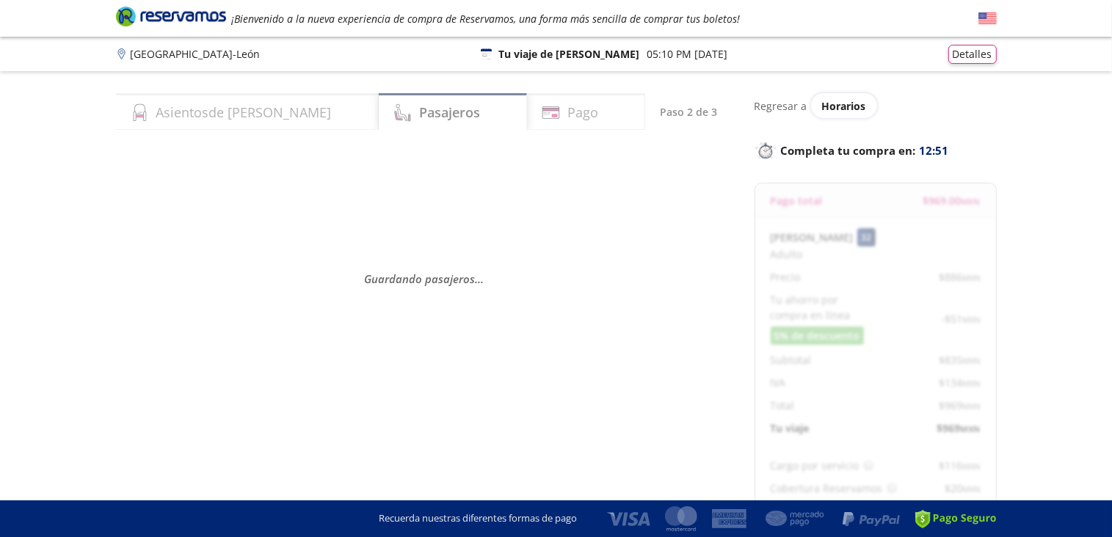
select select "MX"
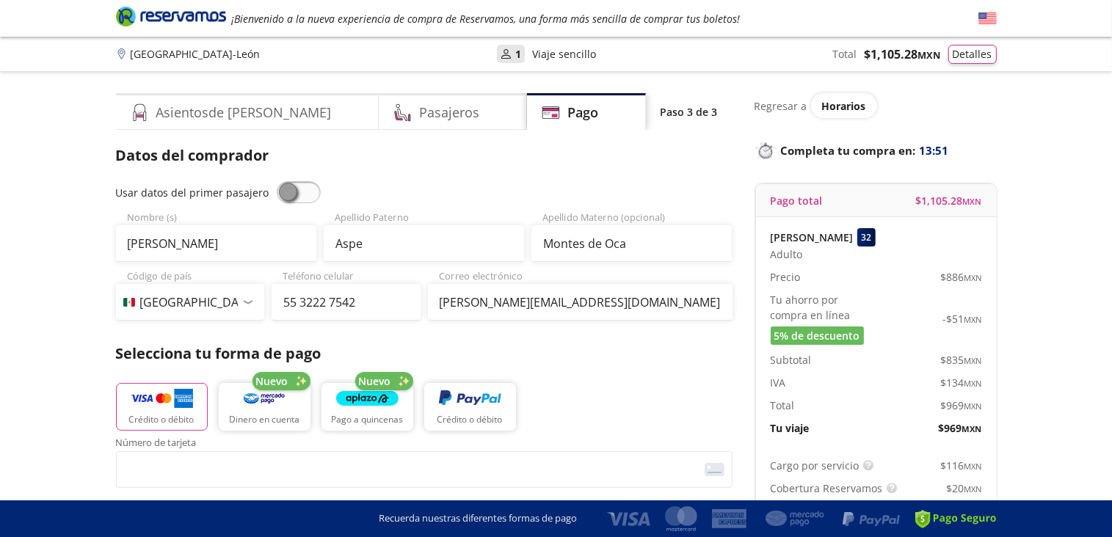
click at [282, 190] on span at bounding box center [299, 192] width 44 height 22
click at [277, 181] on input "checkbox" at bounding box center [277, 181] width 0 height 0
click at [170, 401] on img "button" at bounding box center [162, 399] width 62 height 22
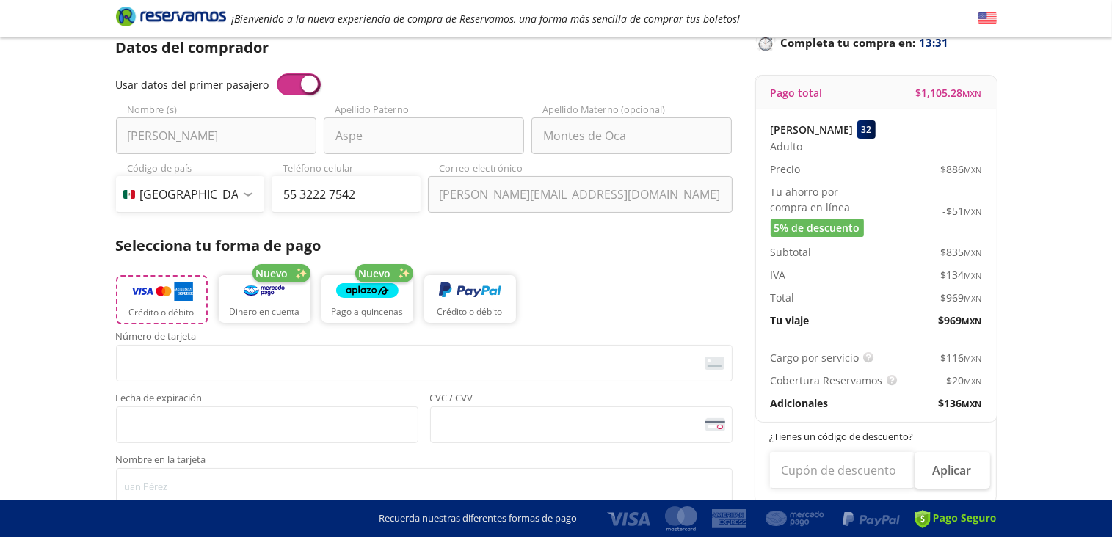
scroll to position [220, 0]
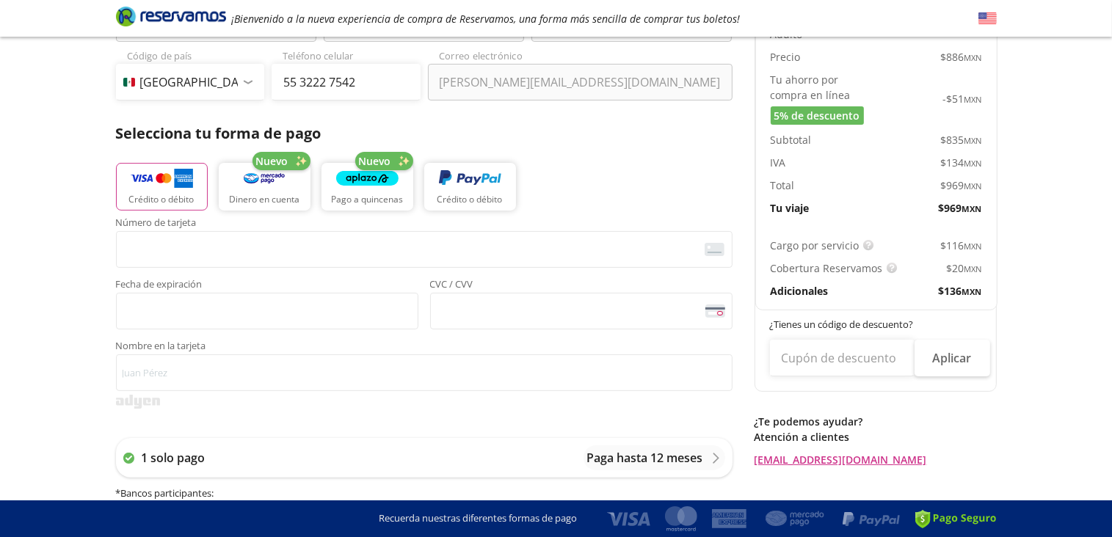
click at [191, 399] on div at bounding box center [424, 402] width 616 height 14
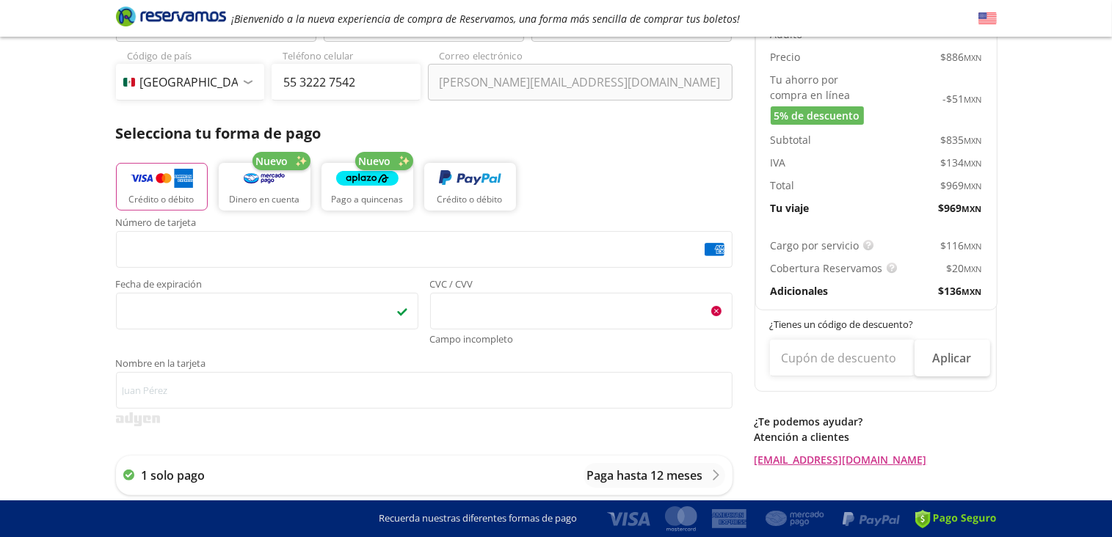
click at [325, 393] on div "Servicios adicionales ¿Tienes un código de descuento? Aplicar Datos del comprad…" at bounding box center [424, 426] width 616 height 1005
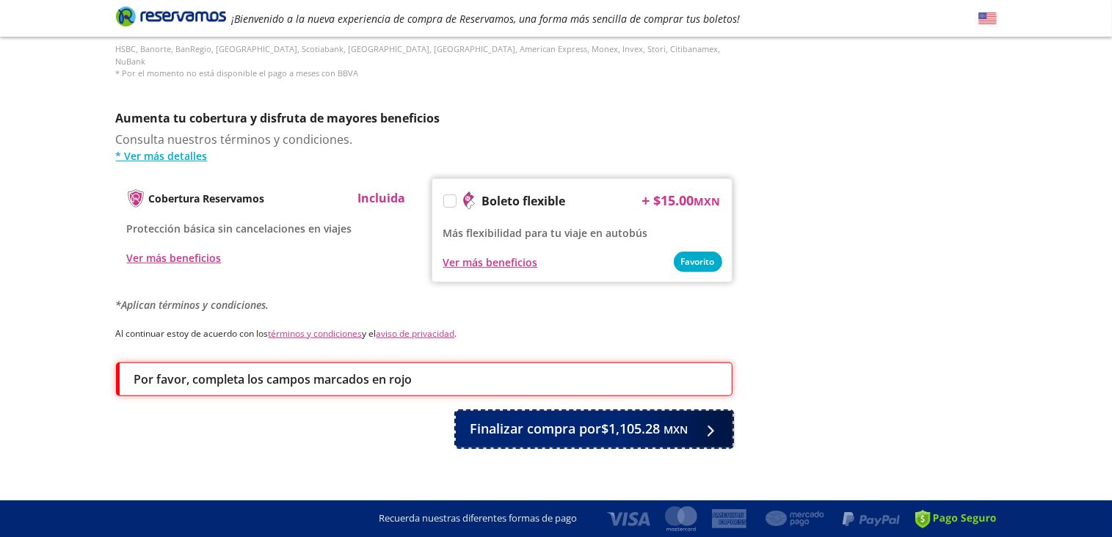
drag, startPoint x: 493, startPoint y: 413, endPoint x: 484, endPoint y: 412, distance: 8.8
click at [493, 419] on span "Finalizar compra por $1,105.28 MXN" at bounding box center [579, 429] width 218 height 20
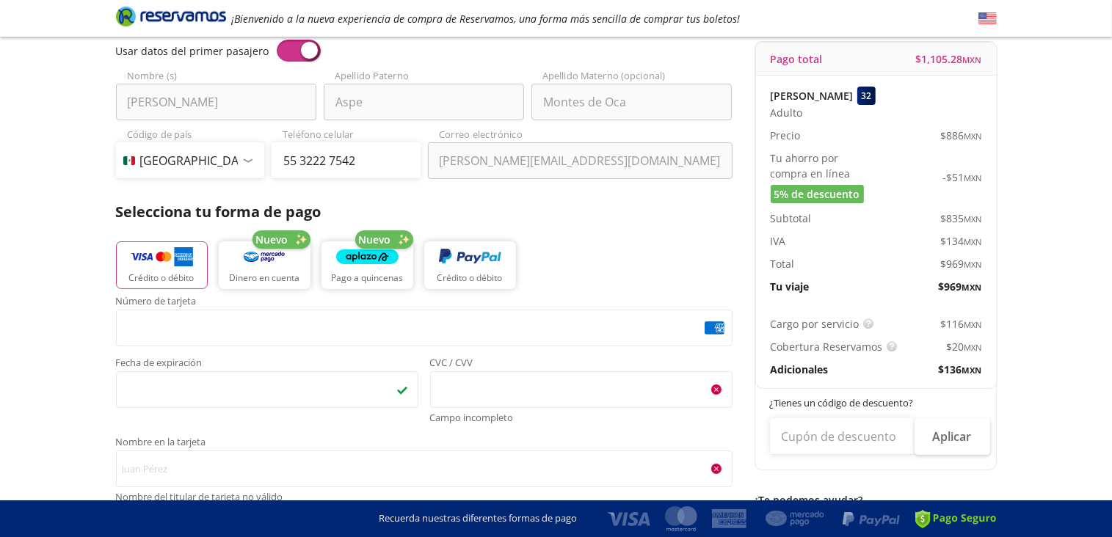
scroll to position [147, 0]
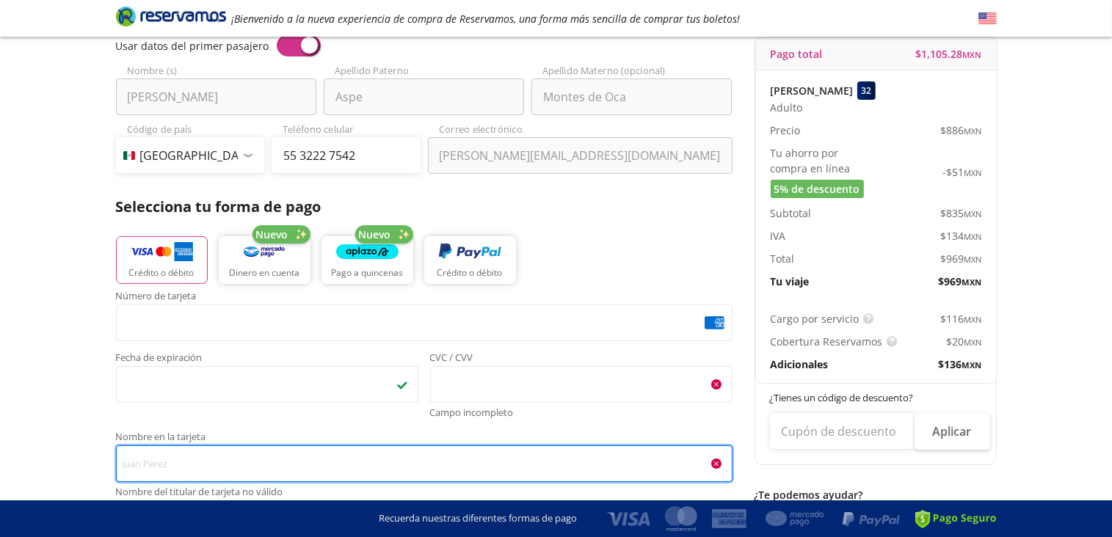
click at [170, 464] on input "Nombre en la tarjeta Nombre del titular de tarjeta no válido" at bounding box center [424, 463] width 616 height 37
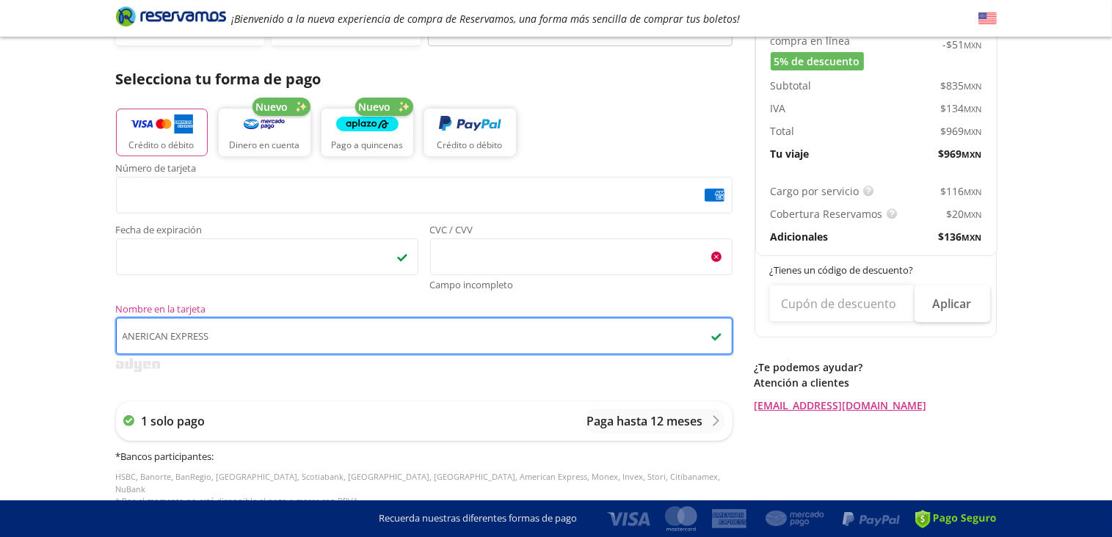
scroll to position [294, 0]
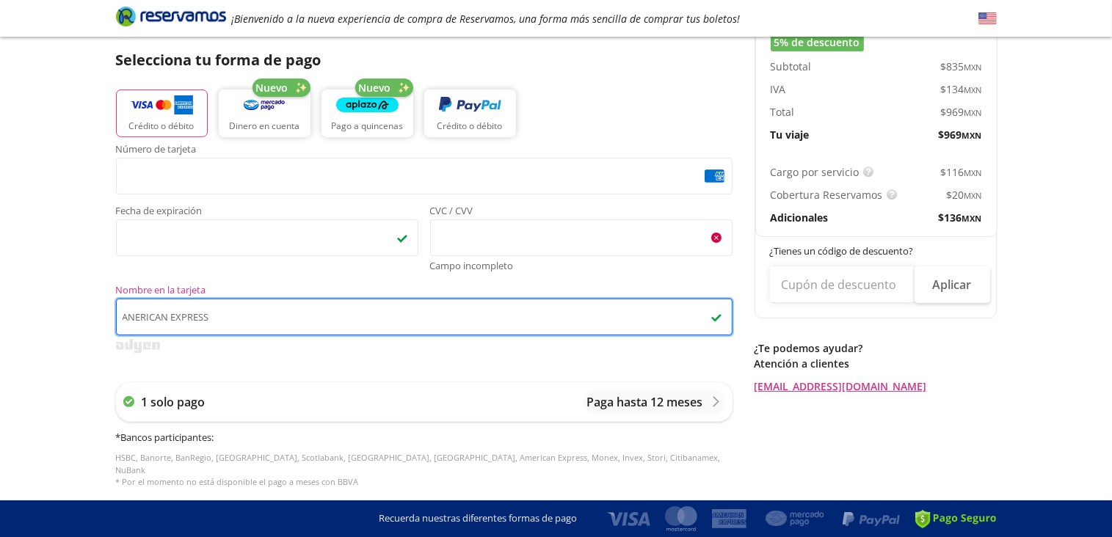
click at [133, 316] on input "ANERICAN EXPRESS" at bounding box center [424, 317] width 616 height 37
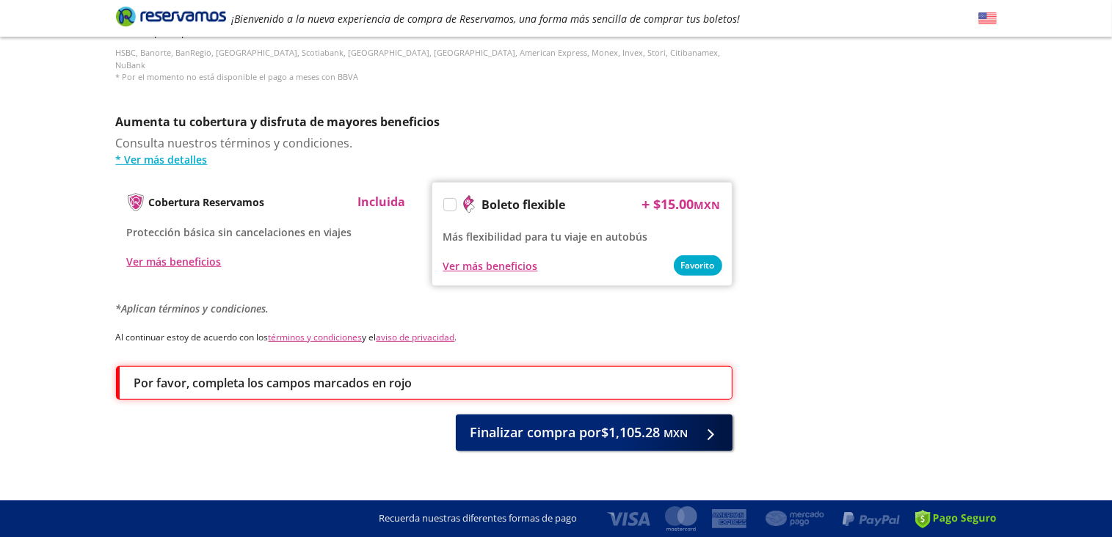
scroll to position [702, 0]
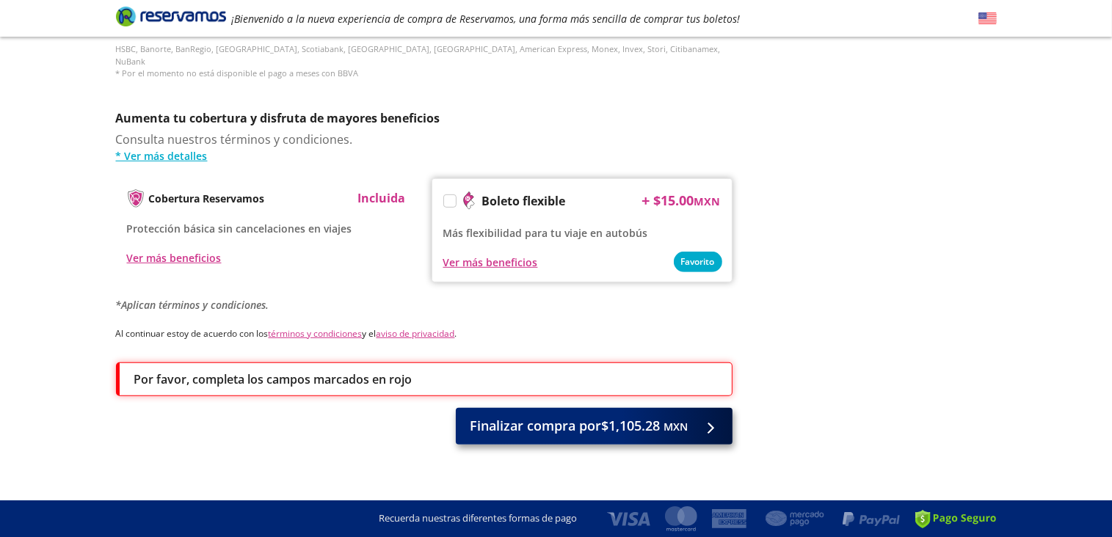
type input "AMERICAN EXPRESS"
click at [599, 416] on span "Finalizar compra por $1,105.28 MXN" at bounding box center [579, 426] width 218 height 20
